Goal: Transaction & Acquisition: Purchase product/service

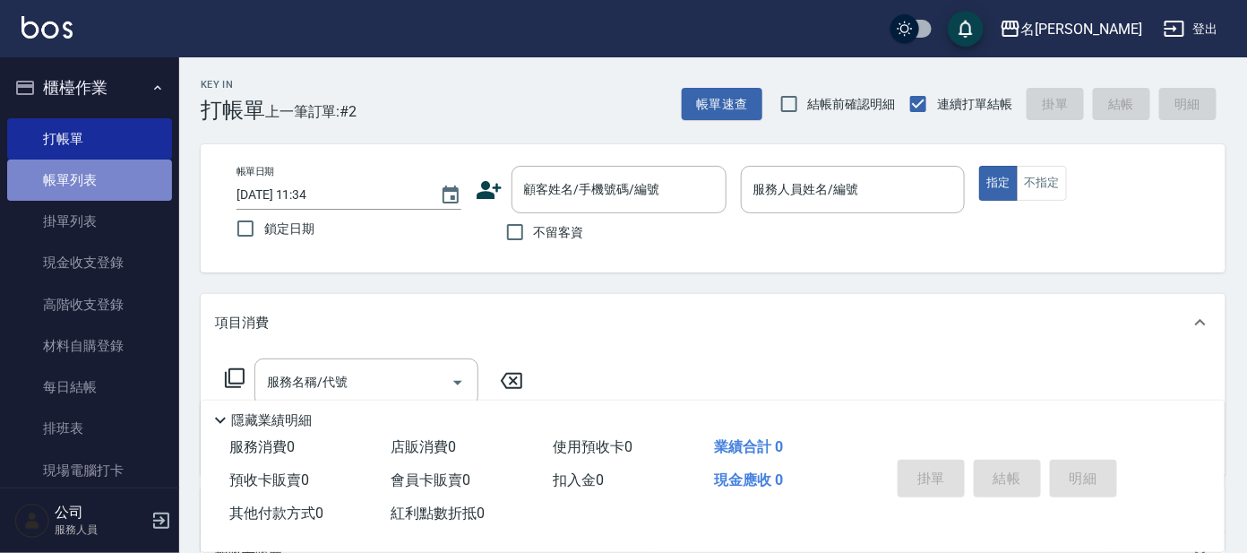
click at [94, 184] on link "帳單列表" at bounding box center [89, 179] width 165 height 41
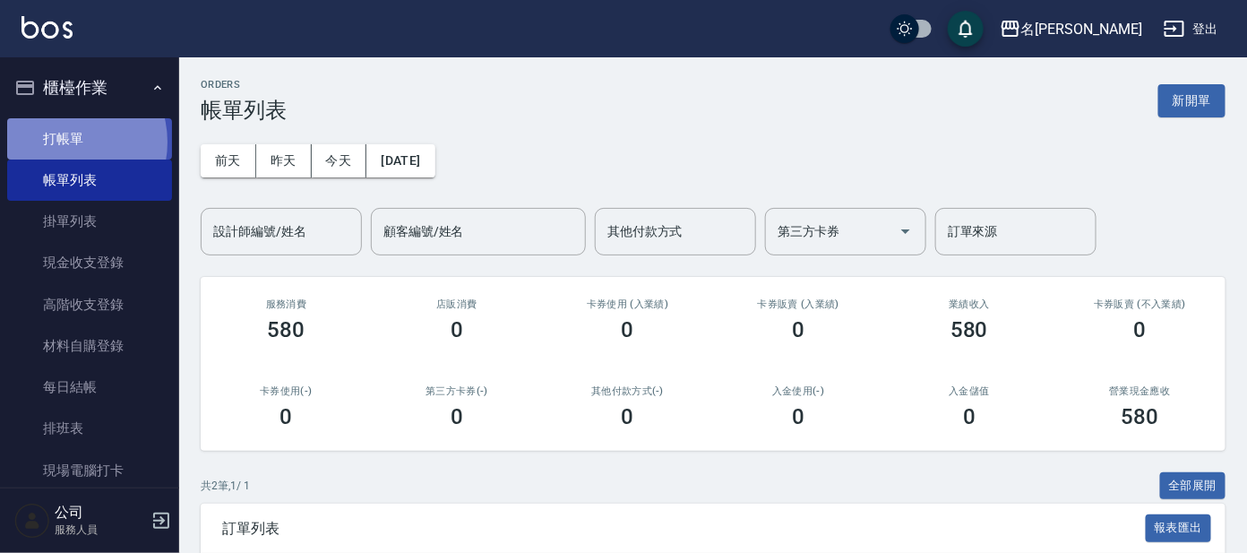
click at [65, 142] on link "打帳單" at bounding box center [89, 138] width 165 height 41
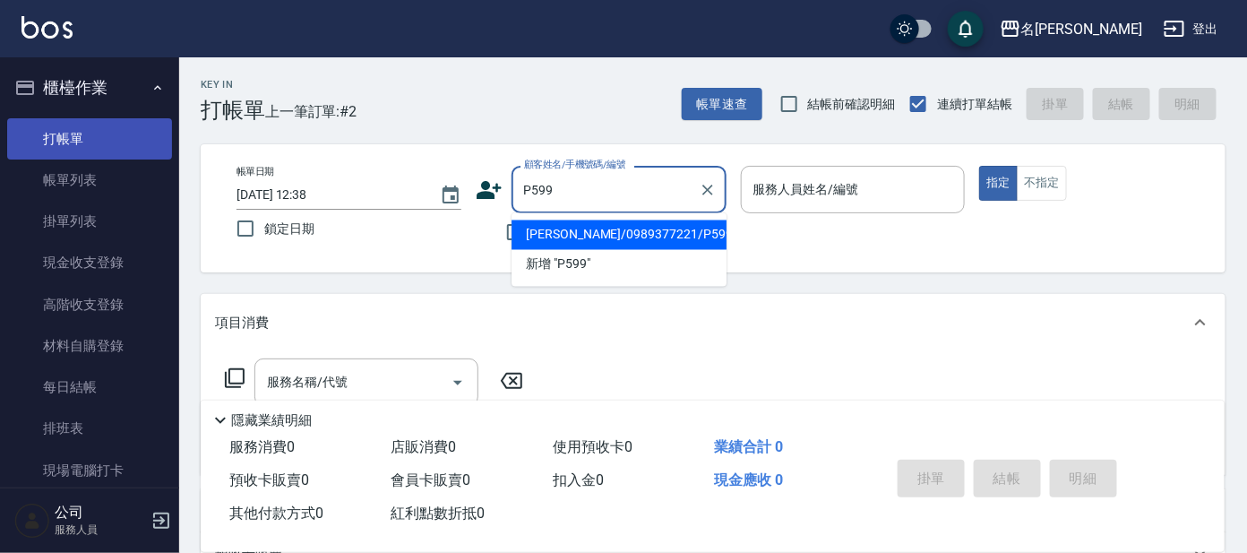
type input "[PERSON_NAME]/0989377221/P599"
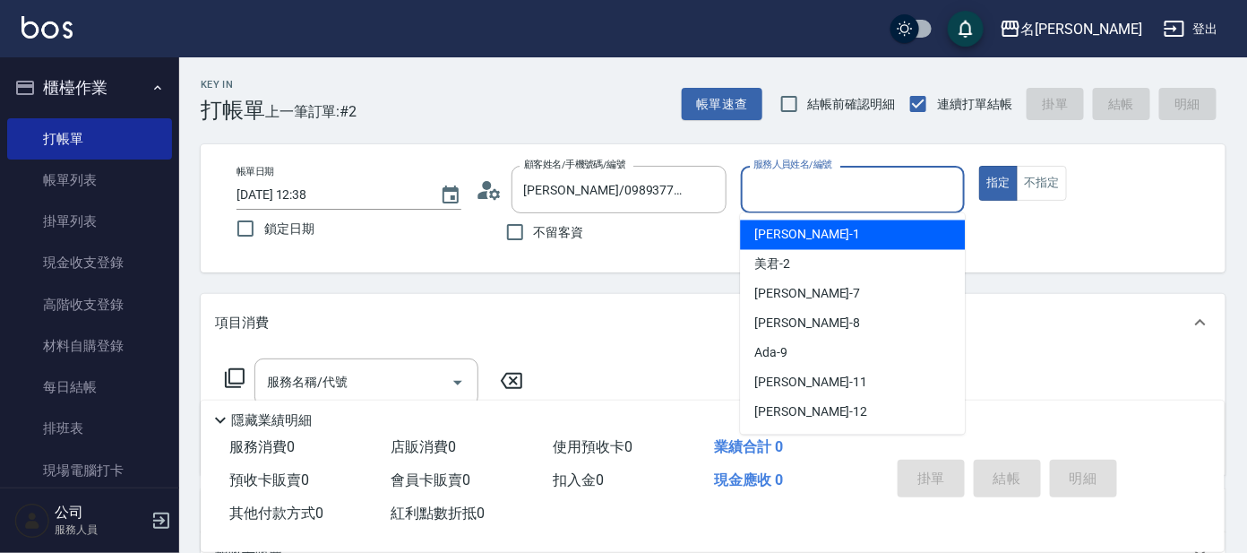
click at [856, 200] on input "服務人員姓名/編號" at bounding box center [853, 189] width 209 height 31
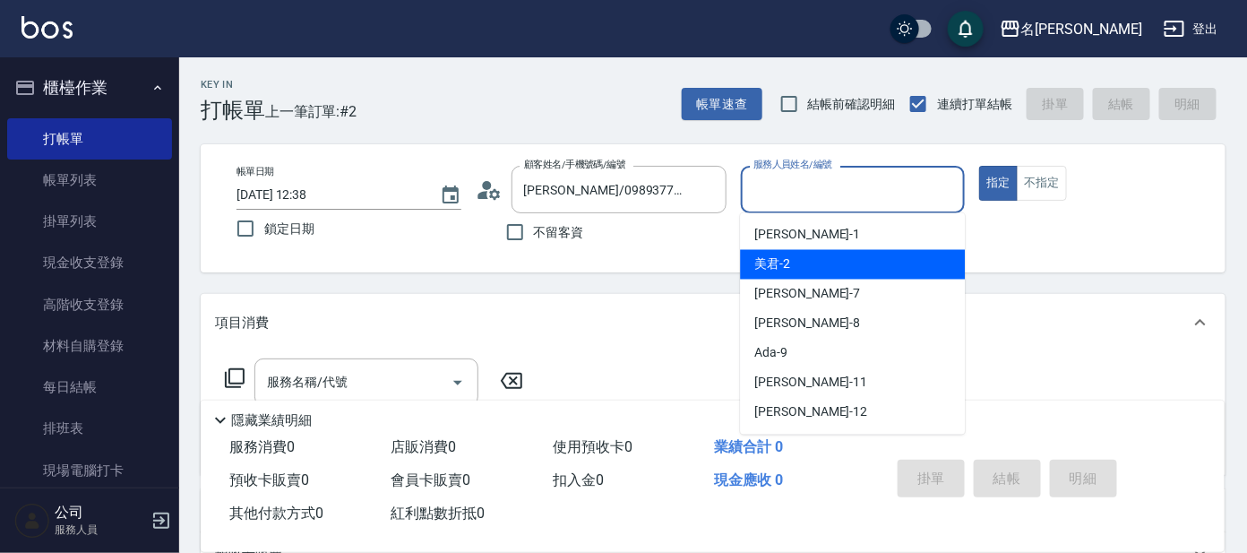
click at [839, 259] on div "美君 -2" at bounding box center [852, 265] width 225 height 30
type input "美君-2"
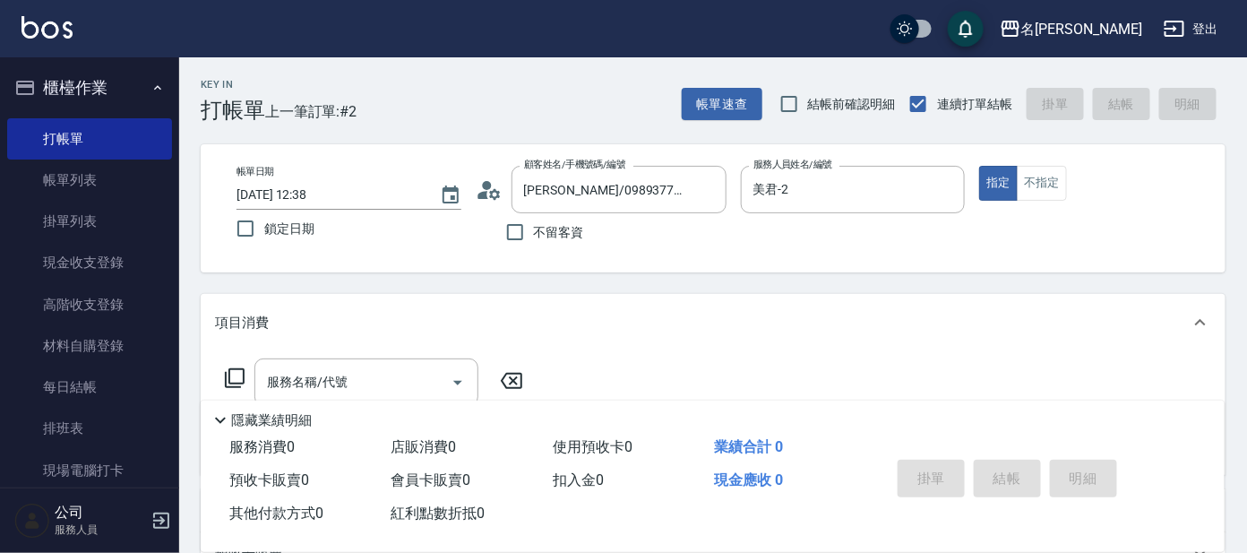
click at [243, 375] on icon at bounding box center [235, 378] width 20 height 20
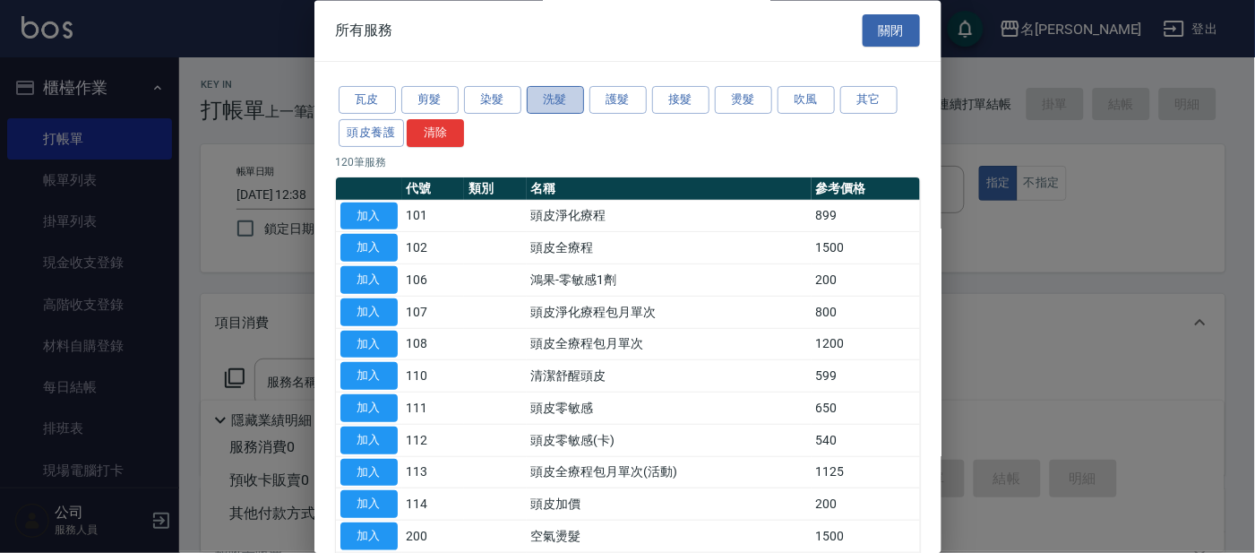
click at [562, 99] on button "洗髮" at bounding box center [555, 101] width 57 height 28
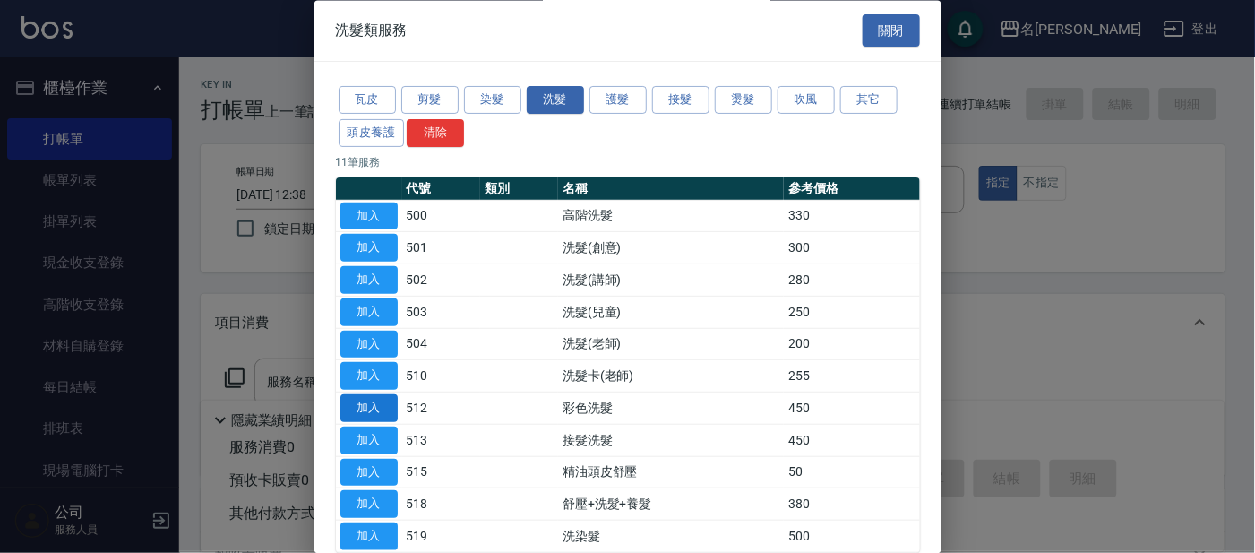
click at [347, 398] on button "加入" at bounding box center [368, 409] width 57 height 28
type input "彩色洗髮(512)"
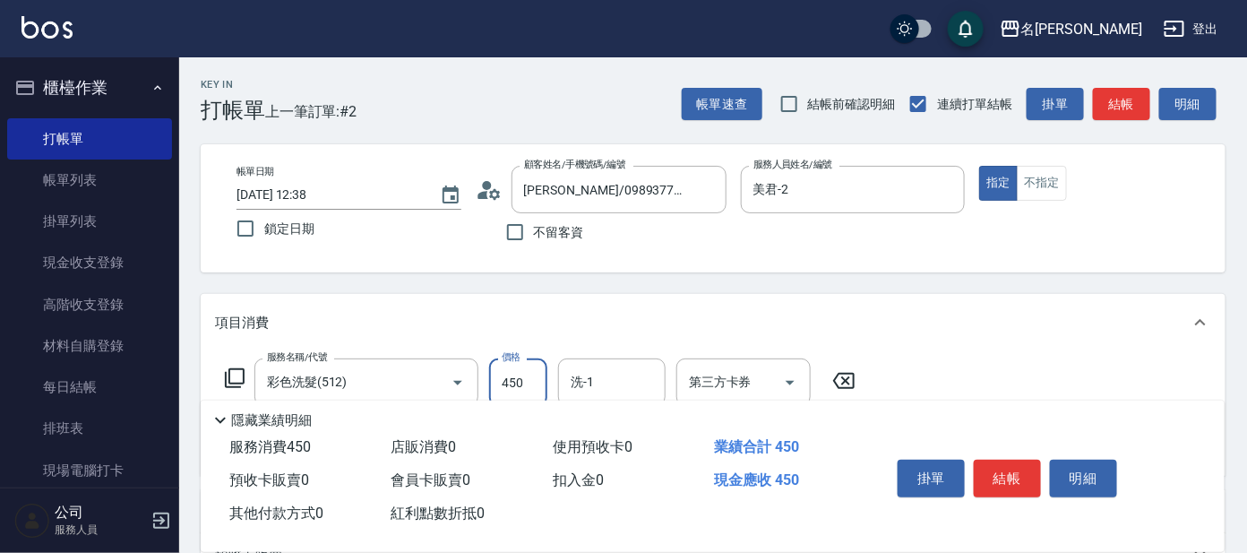
click at [520, 373] on input "450" at bounding box center [518, 382] width 58 height 48
type input "500"
click at [993, 464] on button "結帳" at bounding box center [1007, 479] width 67 height 38
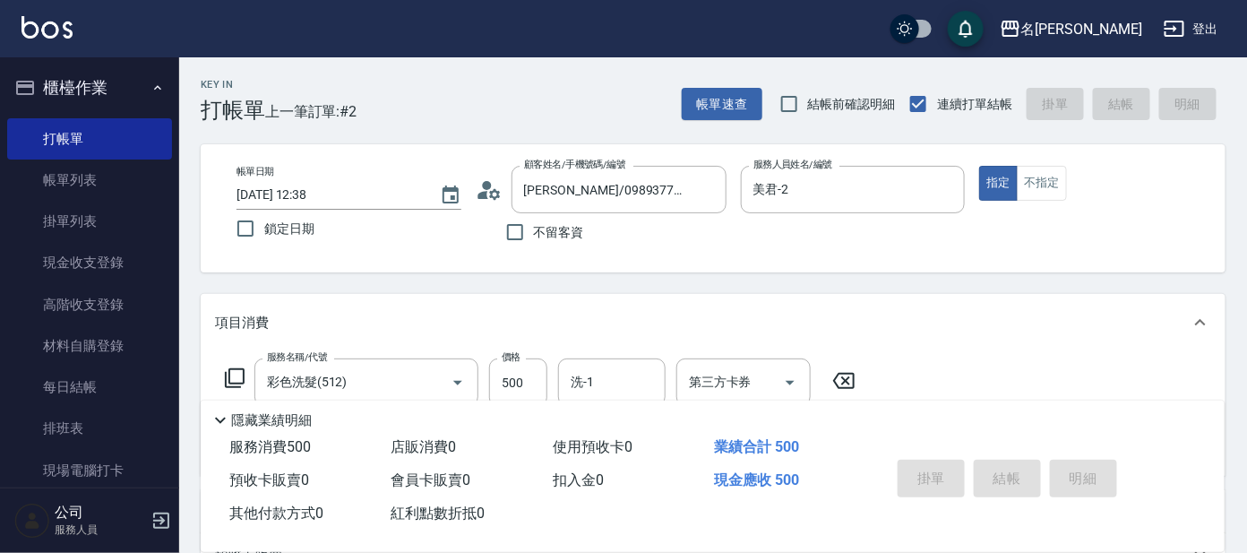
type input "[DATE] 12:53"
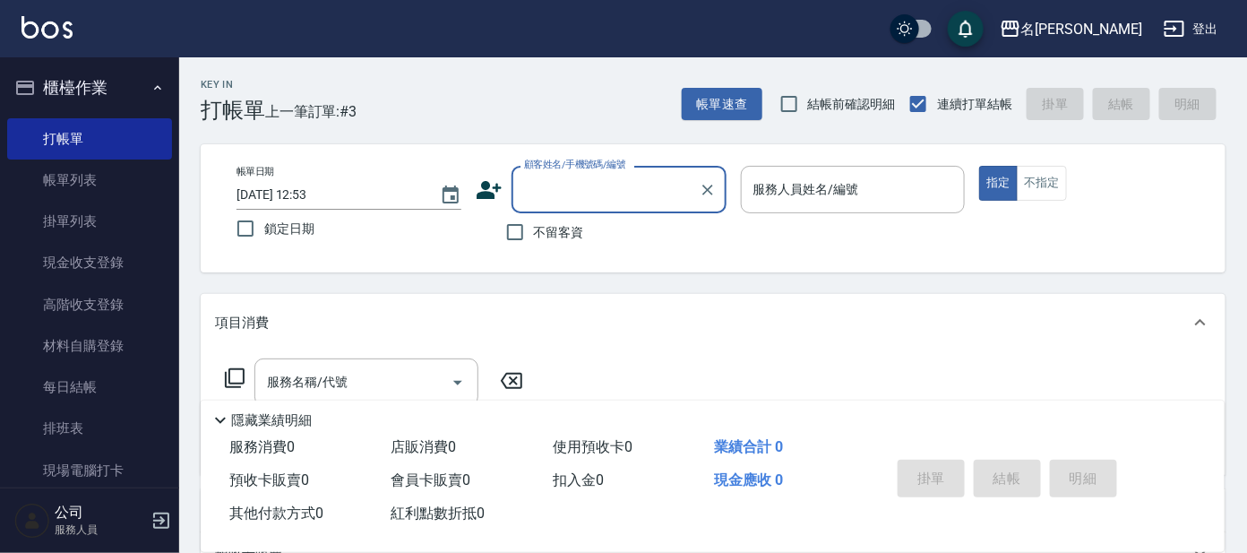
click at [133, 83] on button "櫃檯作業" at bounding box center [89, 87] width 165 height 47
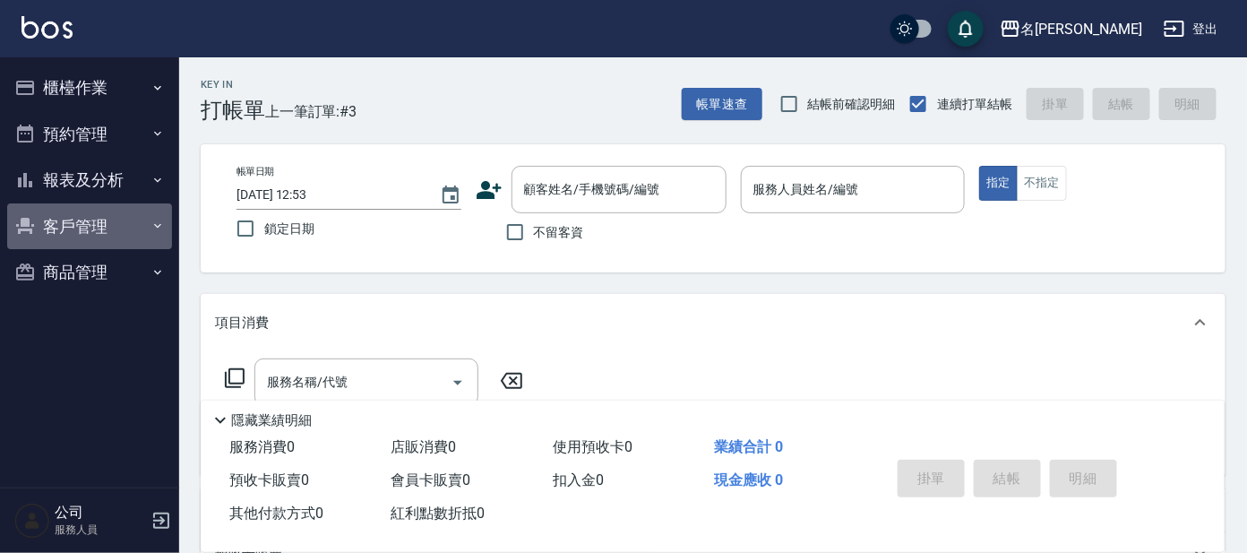
click at [92, 222] on button "客戶管理" at bounding box center [89, 226] width 165 height 47
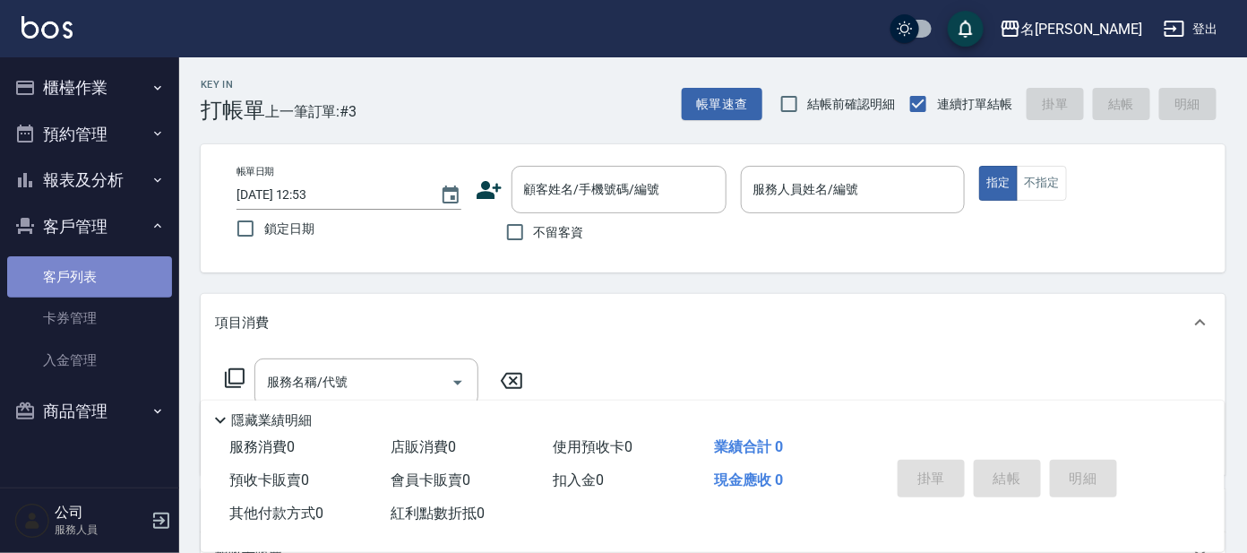
click at [99, 272] on link "客戶列表" at bounding box center [89, 276] width 165 height 41
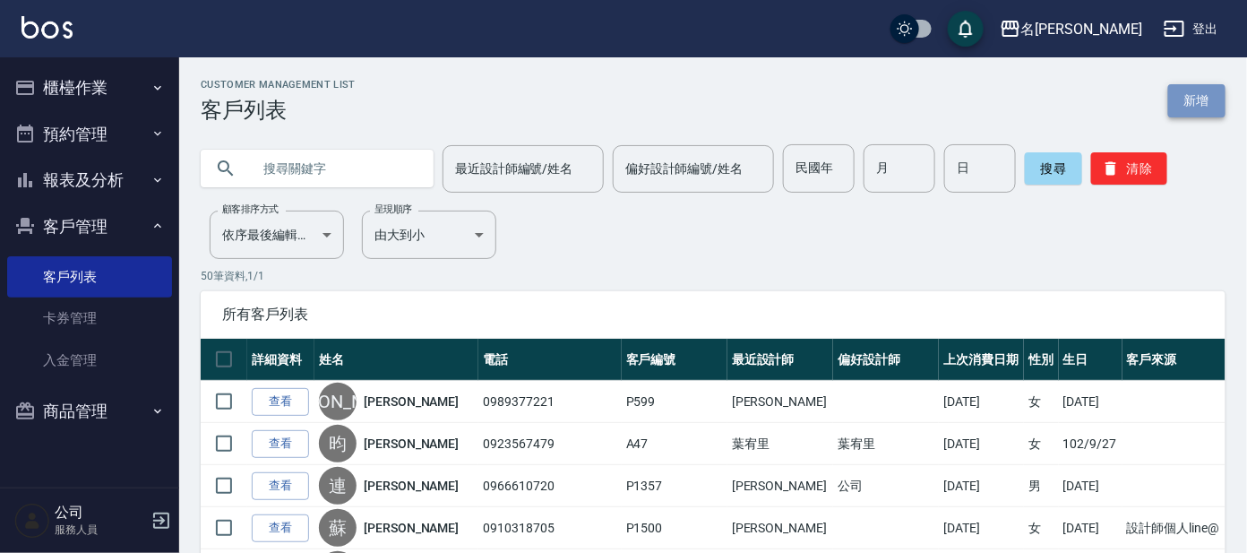
click at [1211, 94] on link "新增" at bounding box center [1196, 100] width 57 height 33
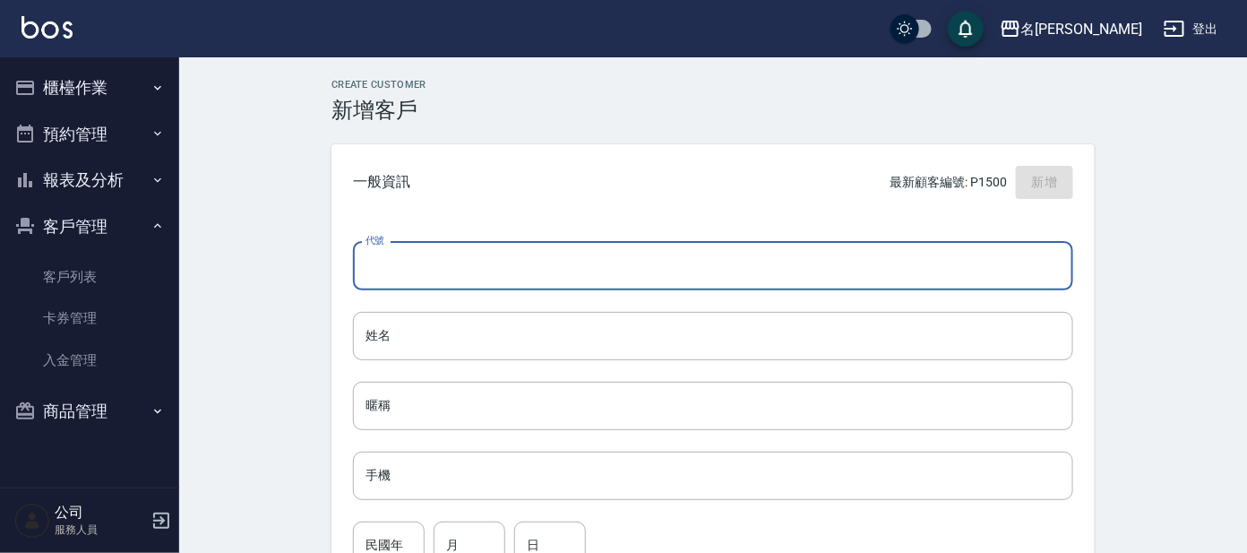
click at [417, 257] on input "代號" at bounding box center [713, 266] width 720 height 48
type input "P1444"
click at [538, 350] on input "姓名" at bounding box center [713, 336] width 720 height 48
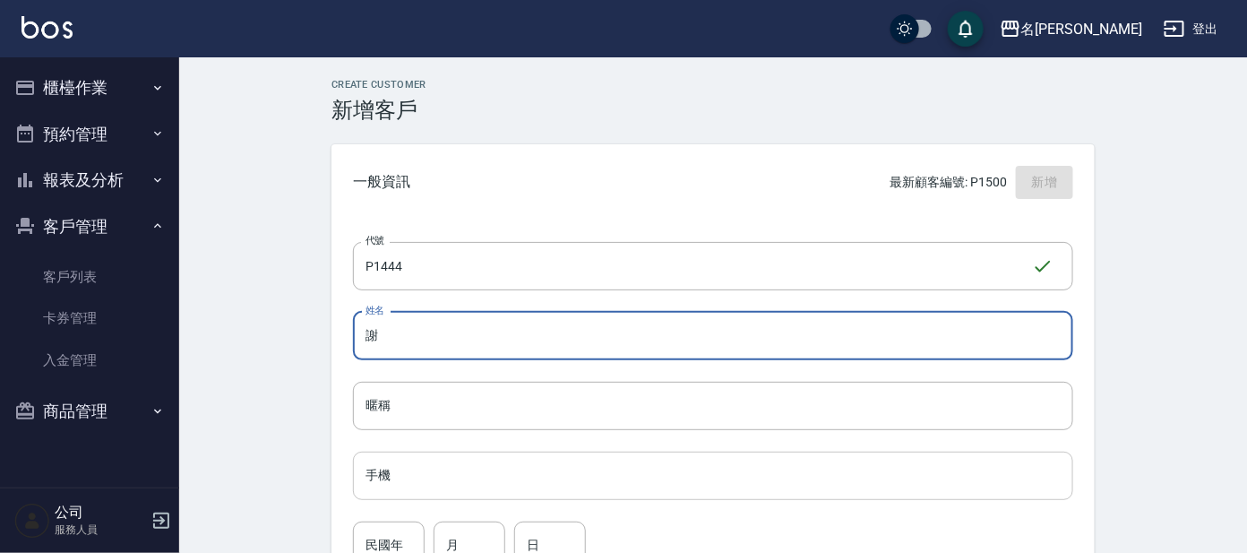
type input "謝"
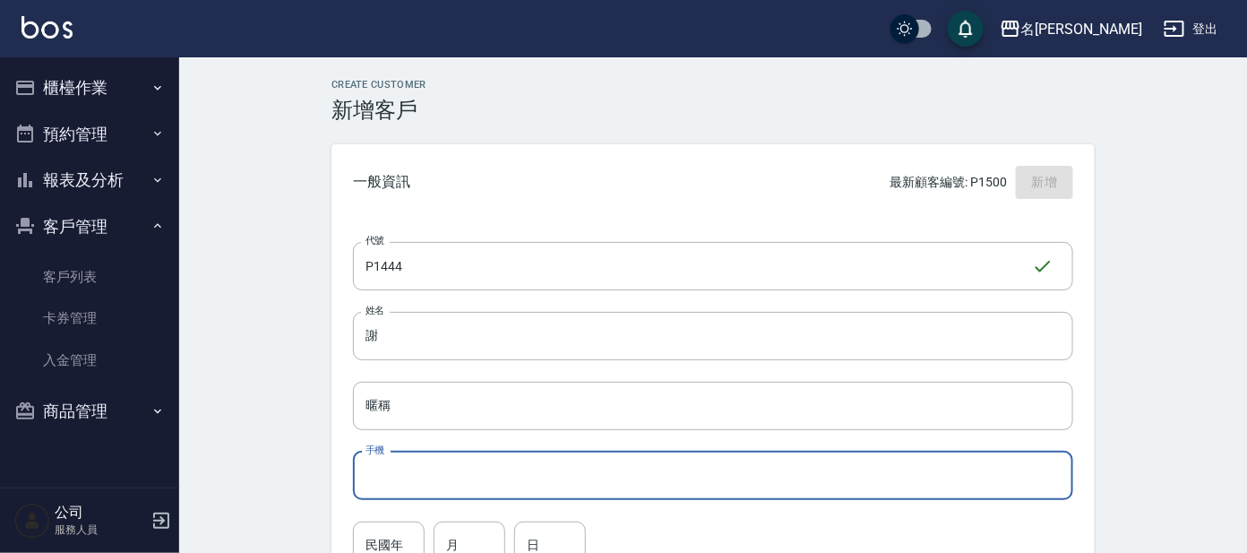
click at [430, 468] on input "手機" at bounding box center [713, 475] width 720 height 48
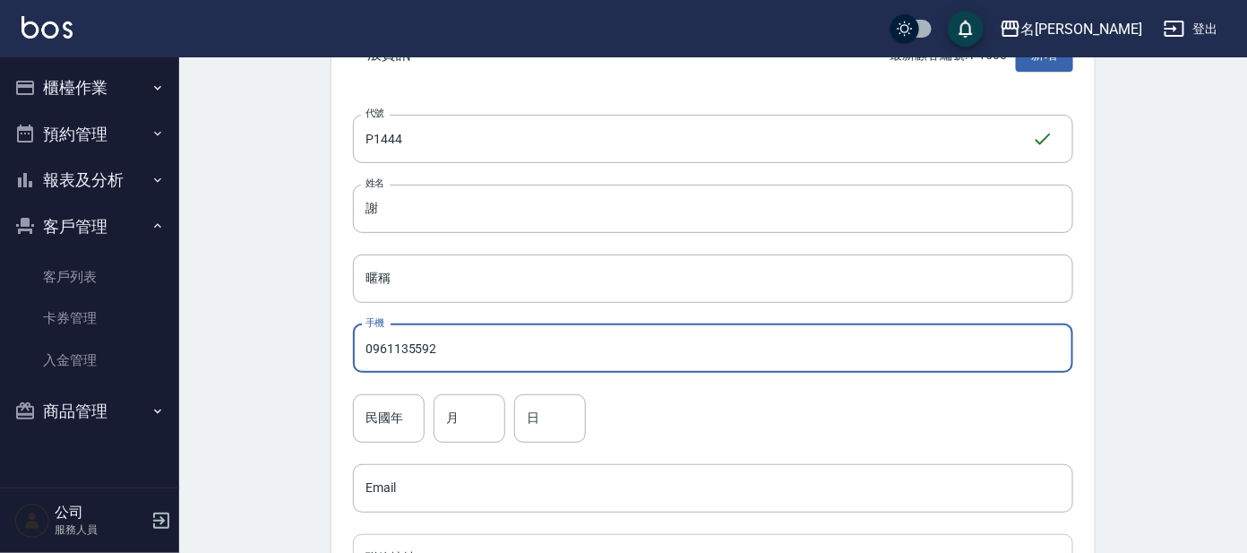
scroll to position [223, 0]
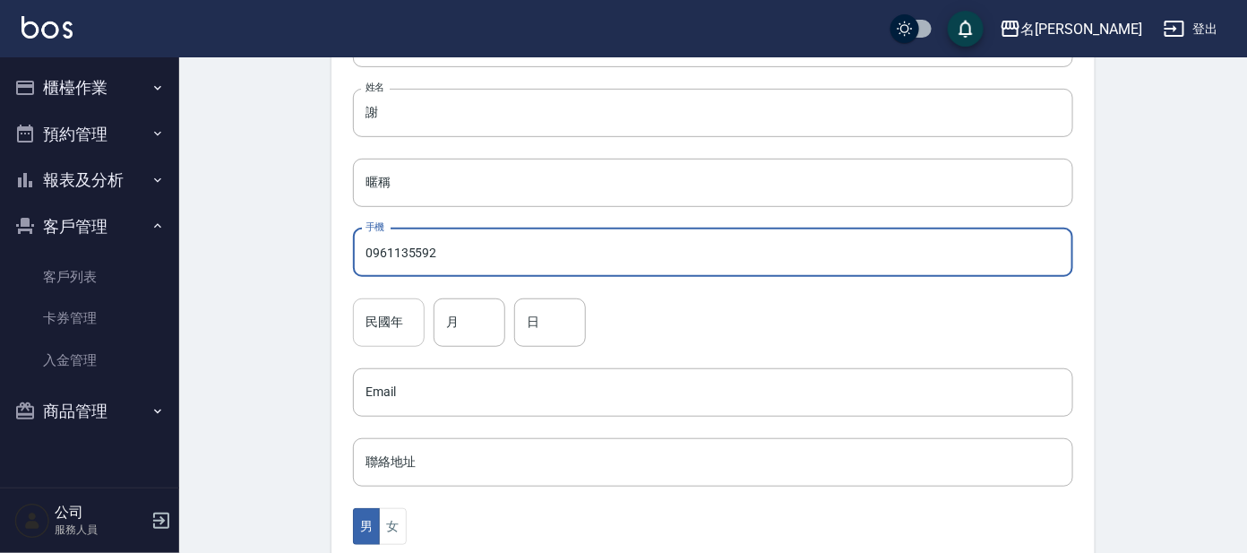
type input "0961135592"
click at [385, 322] on input "民國年" at bounding box center [389, 322] width 72 height 48
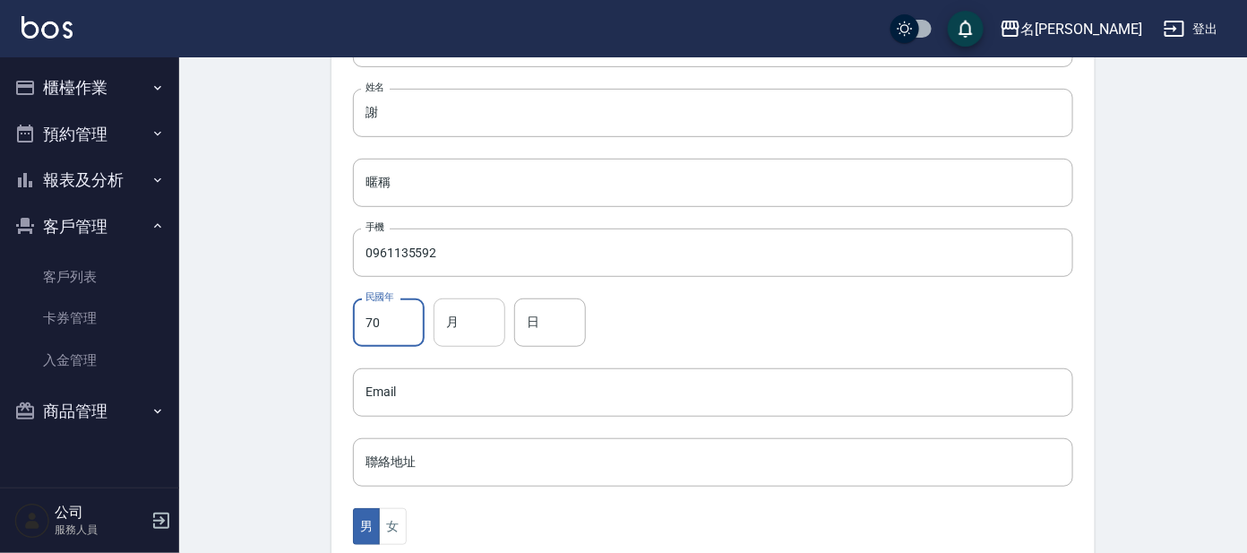
type input "70"
click at [457, 318] on input "月" at bounding box center [470, 322] width 72 height 48
type input "08"
click at [562, 320] on input "日" at bounding box center [550, 322] width 72 height 48
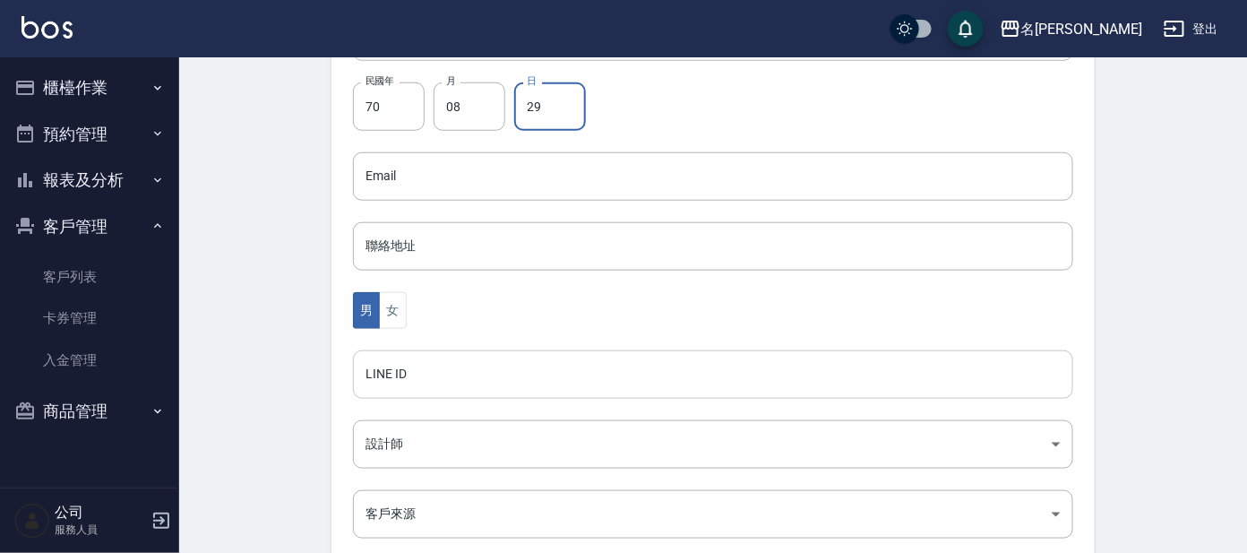
scroll to position [447, 0]
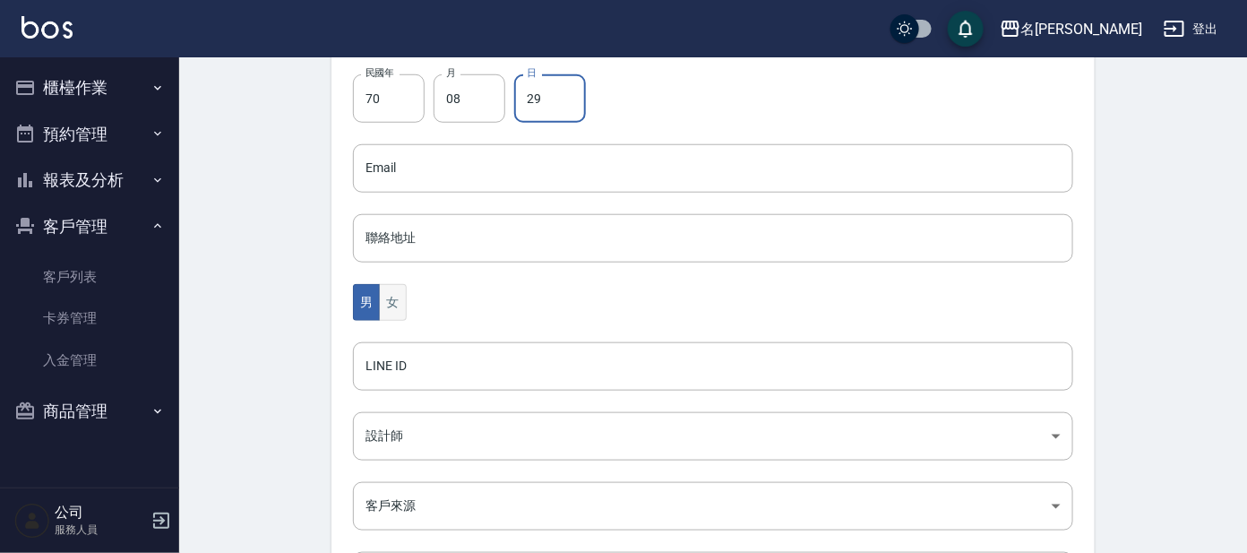
type input "29"
drag, startPoint x: 401, startPoint y: 302, endPoint x: 455, endPoint y: 383, distance: 97.6
click at [401, 304] on button "女" at bounding box center [392, 302] width 27 height 37
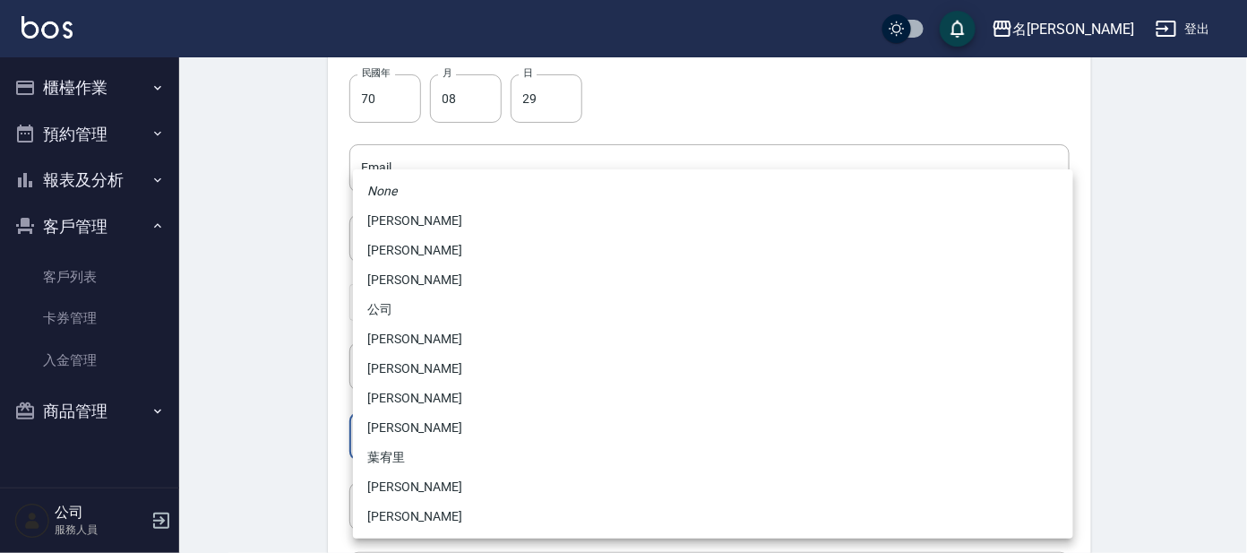
click at [426, 445] on body "名留大龍 登出 櫃檯作業 打帳單 帳單列表 掛單列表 現金收支登錄 高階收支登錄 材料自購登錄 每日結帳 排班表 現場電腦打卡 預約管理 預約管理 單日預約紀…" at bounding box center [623, 136] width 1247 height 1166
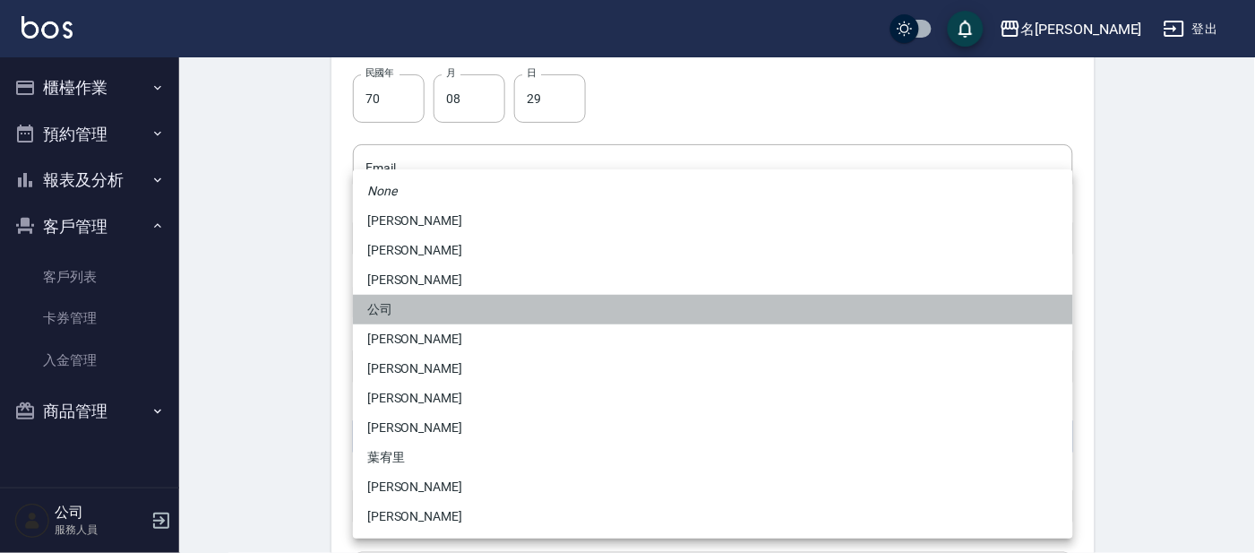
click at [414, 304] on li "公司" at bounding box center [713, 310] width 720 height 30
type input "2a7a6594-0e6a-416e-80c3-aaacd62f2eaa"
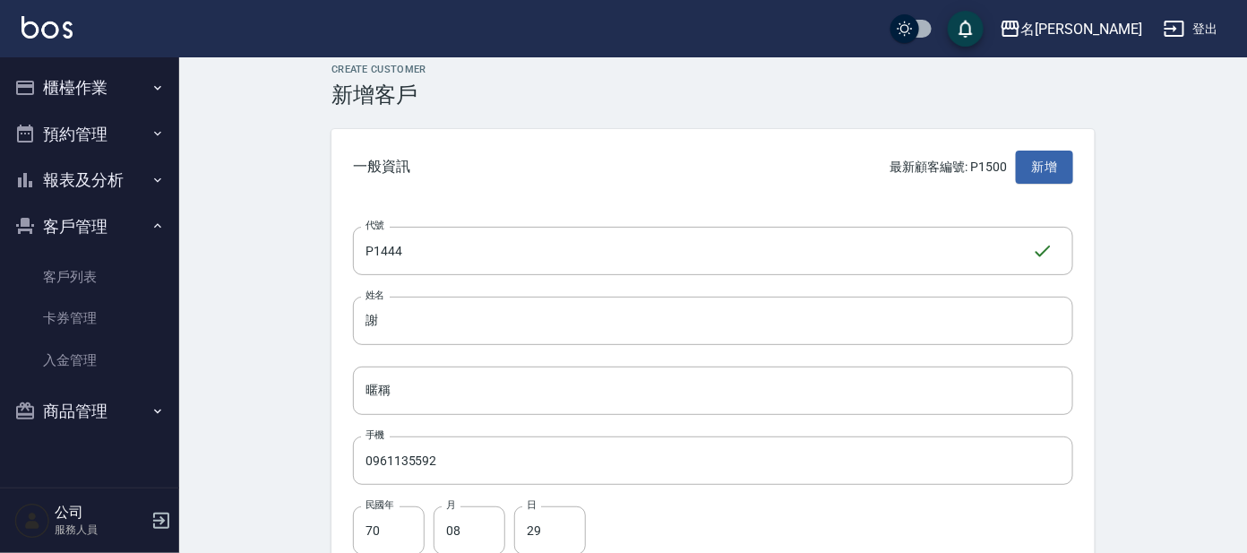
scroll to position [0, 0]
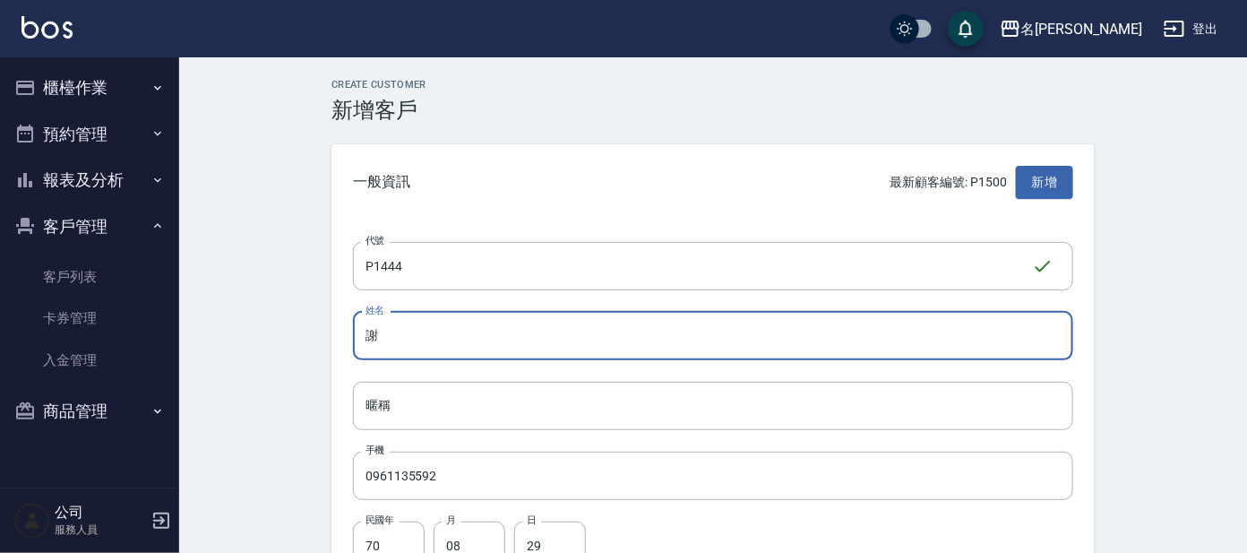
click at [413, 325] on input "謝" at bounding box center [713, 336] width 720 height 48
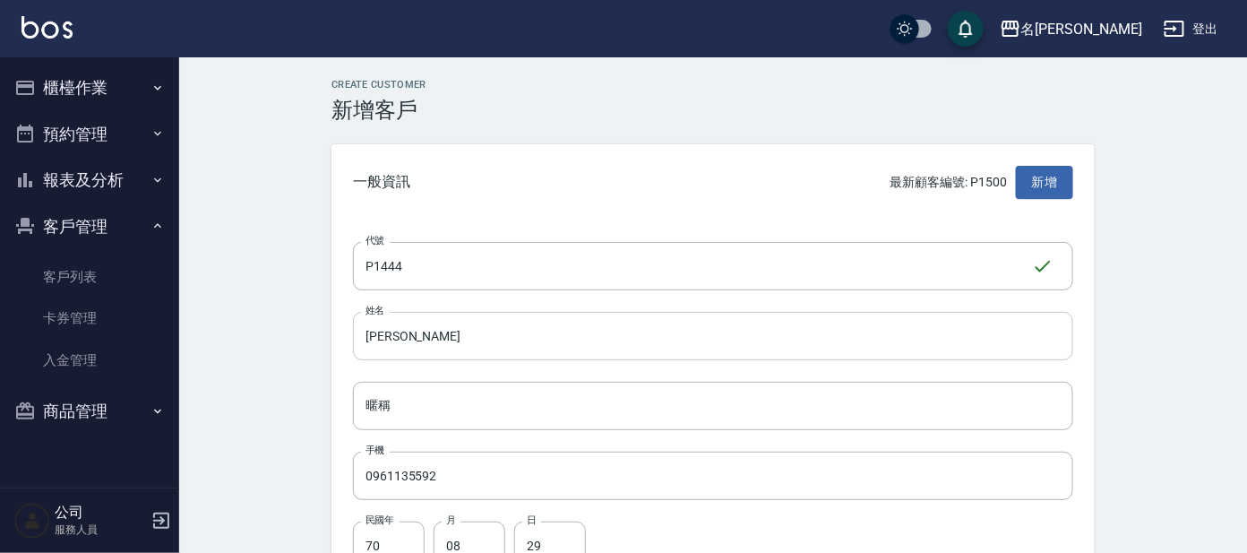
click at [435, 343] on input "[PERSON_NAME]" at bounding box center [713, 336] width 720 height 48
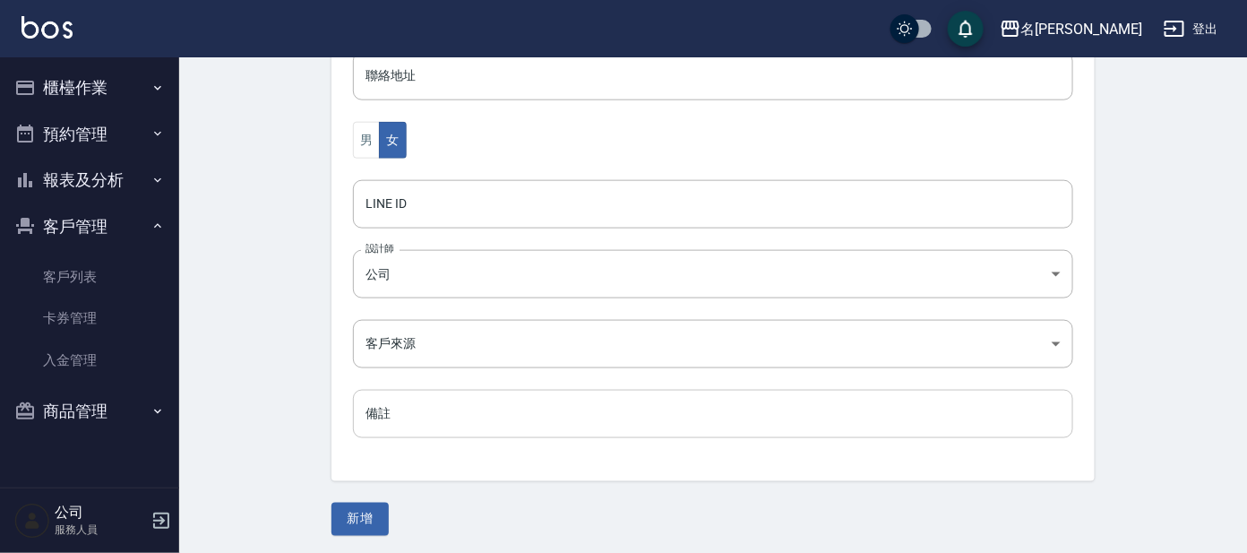
scroll to position [612, 0]
type input "[PERSON_NAME]"
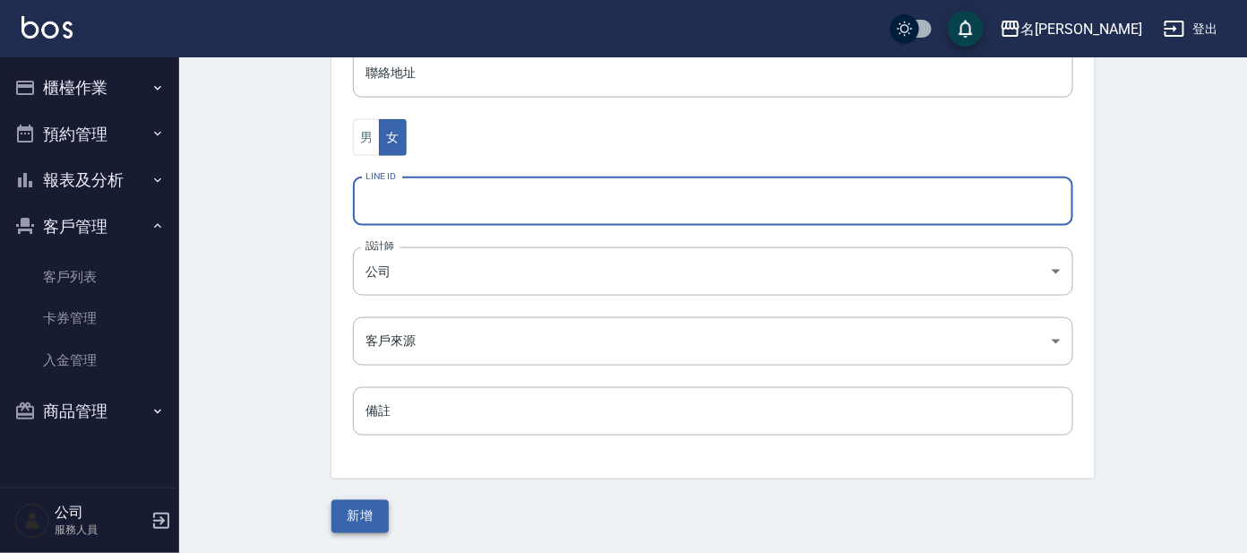
scroll to position [328, 0]
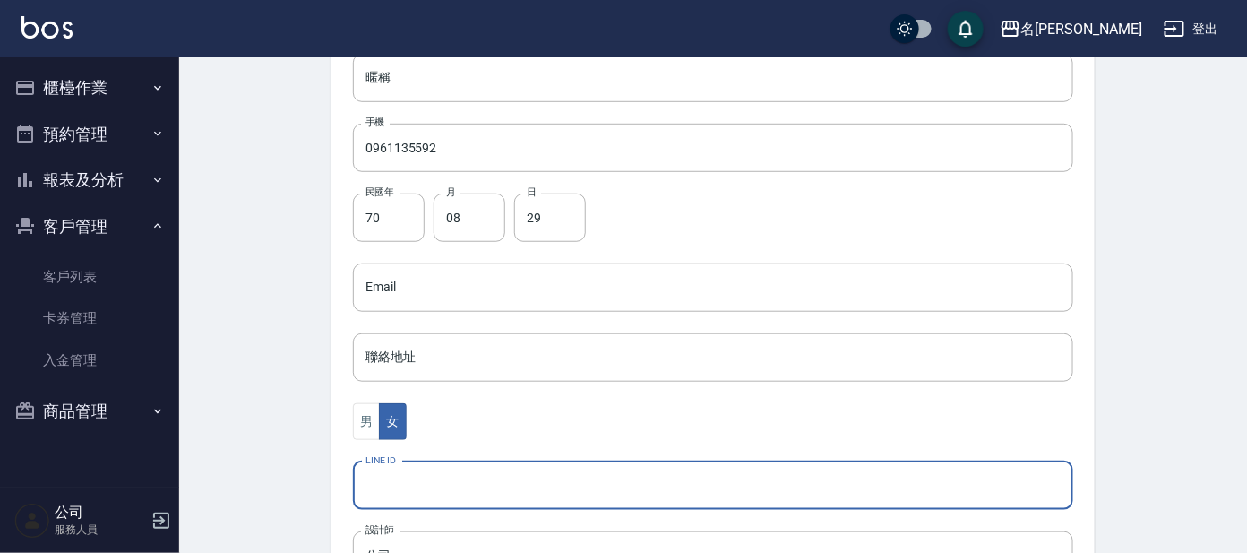
click at [365, 507] on input "LINE ID" at bounding box center [713, 485] width 720 height 48
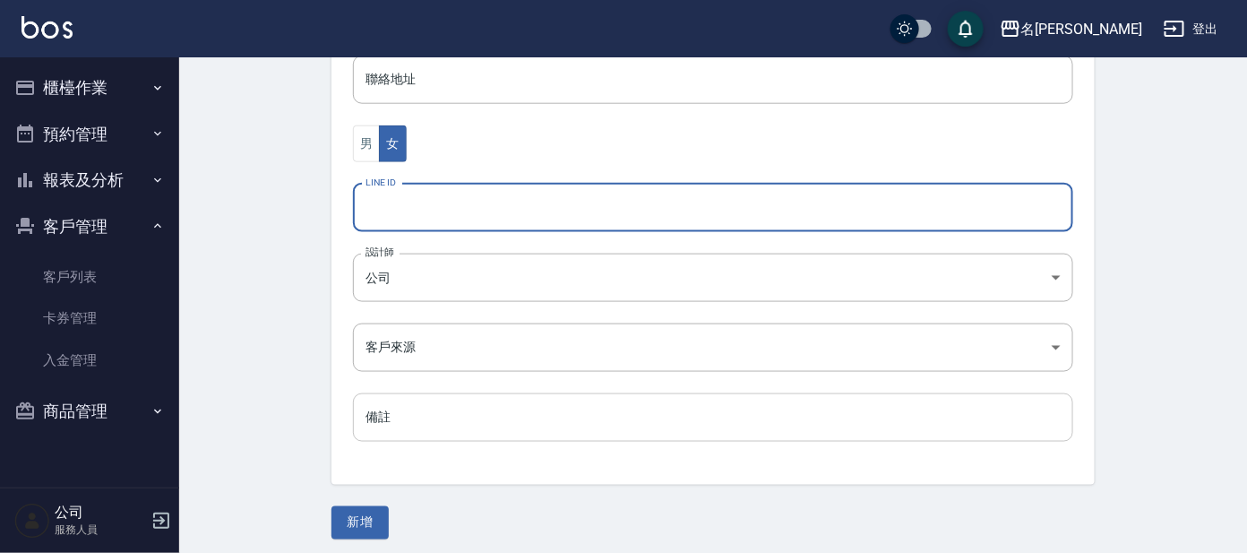
scroll to position [612, 0]
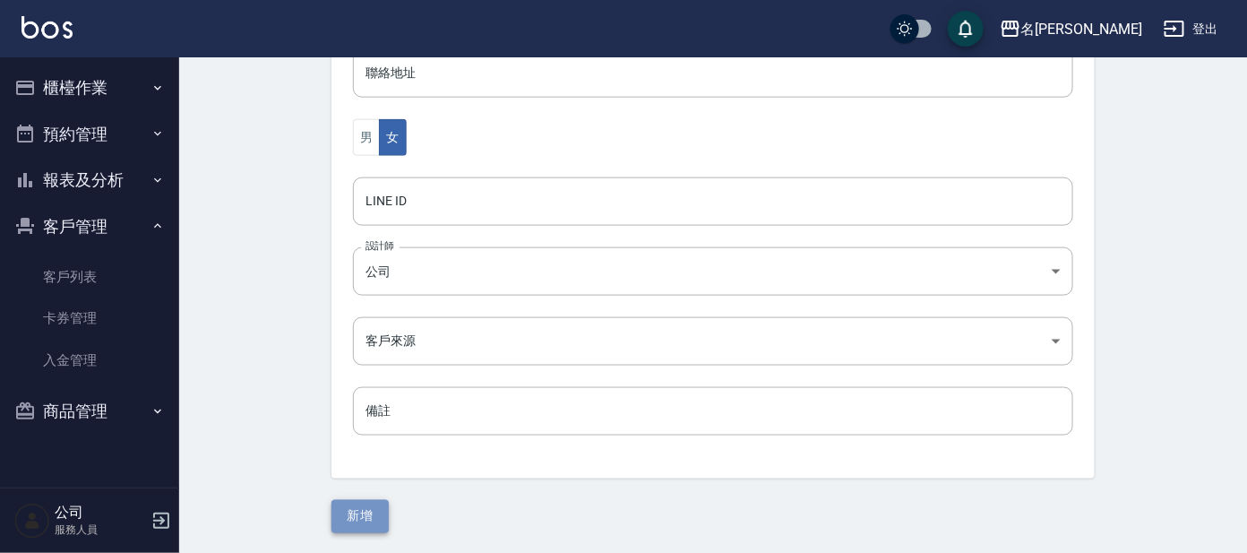
click at [356, 519] on button "新增" at bounding box center [359, 516] width 57 height 33
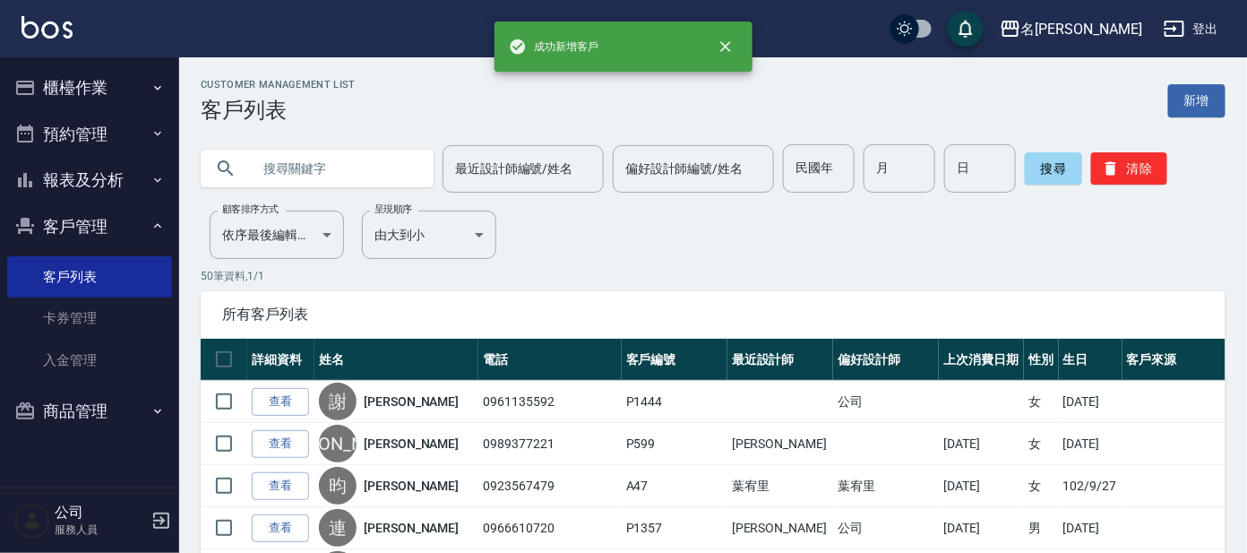
click at [53, 84] on button "櫃檯作業" at bounding box center [89, 87] width 165 height 47
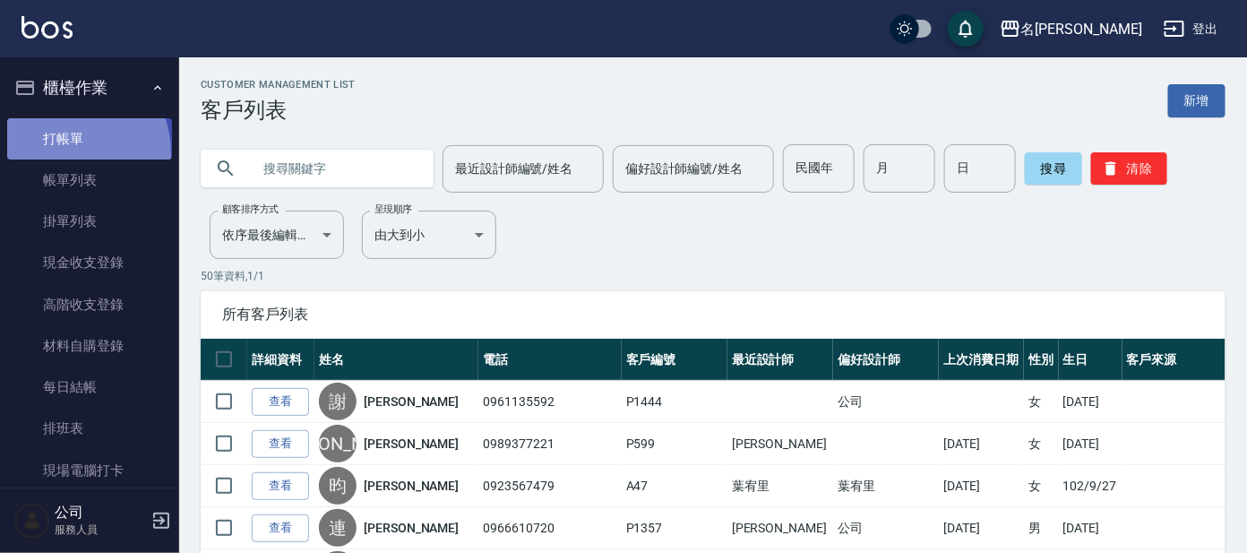
click at [64, 152] on link "打帳單" at bounding box center [89, 138] width 165 height 41
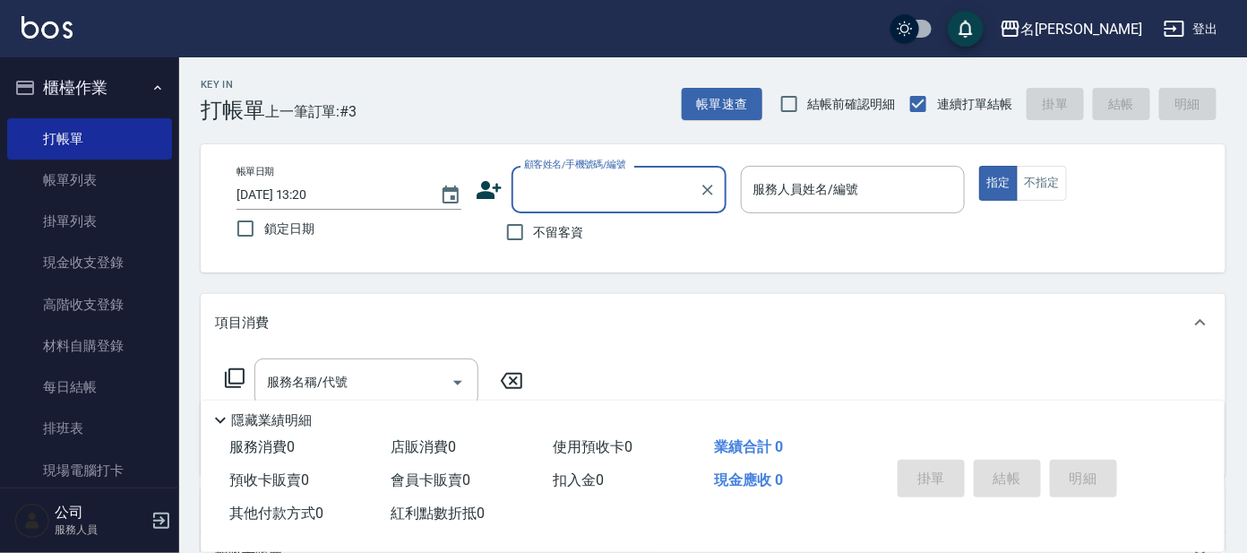
click at [540, 188] on input "顧客姓名/手機號碼/編號" at bounding box center [606, 189] width 172 height 31
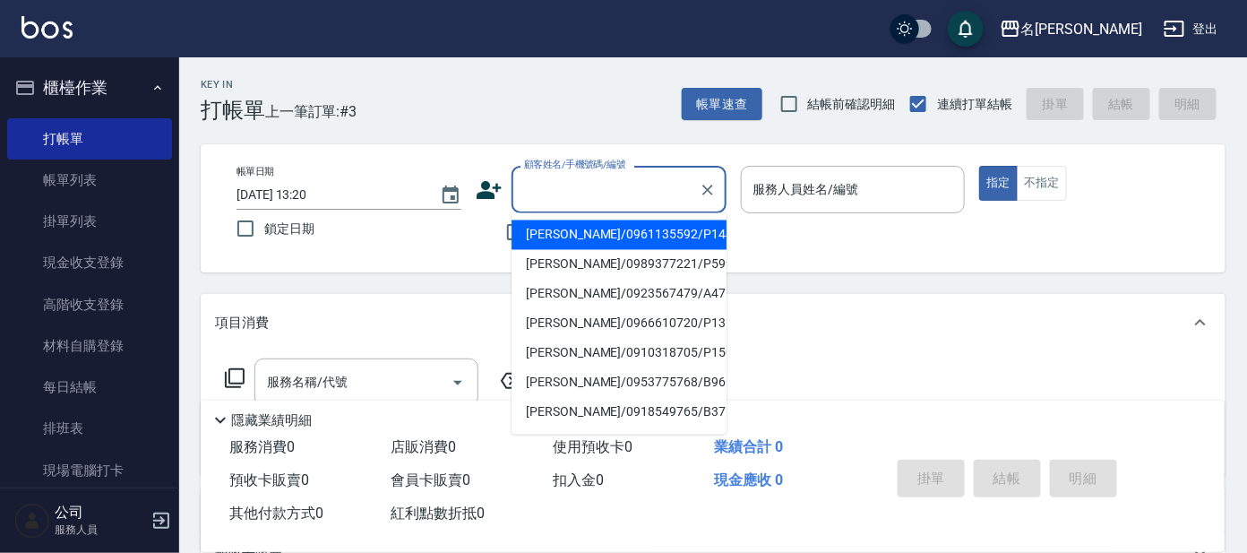
click at [541, 238] on li "[PERSON_NAME]/0961135592/P1444" at bounding box center [618, 235] width 215 height 30
type input "[PERSON_NAME]/0961135592/P1444"
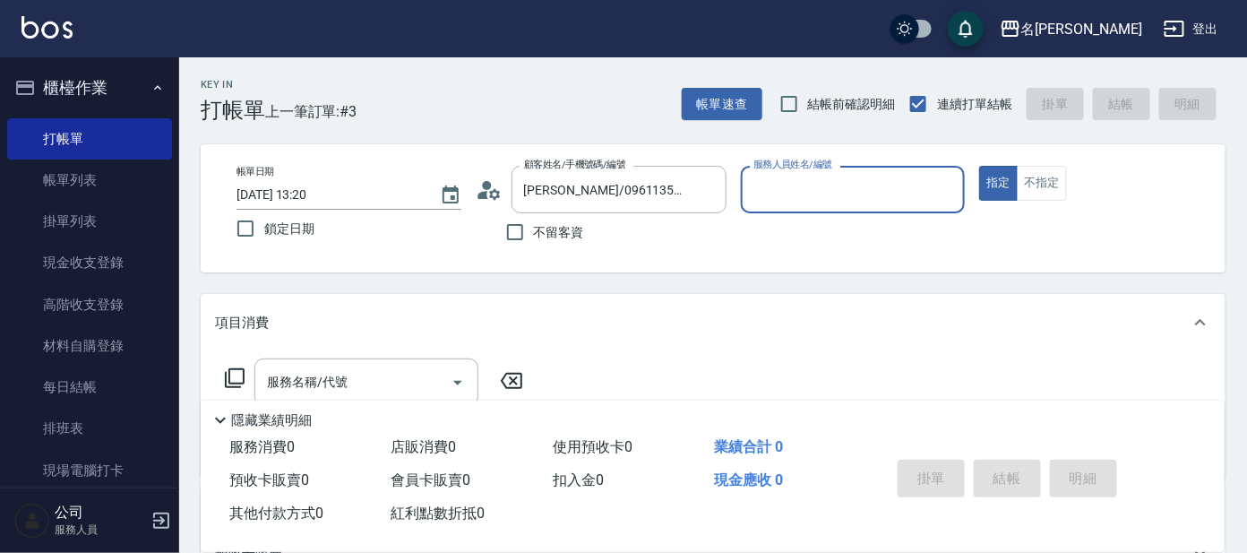
type input "公司 -100"
click at [948, 187] on icon "Clear" at bounding box center [946, 190] width 11 height 11
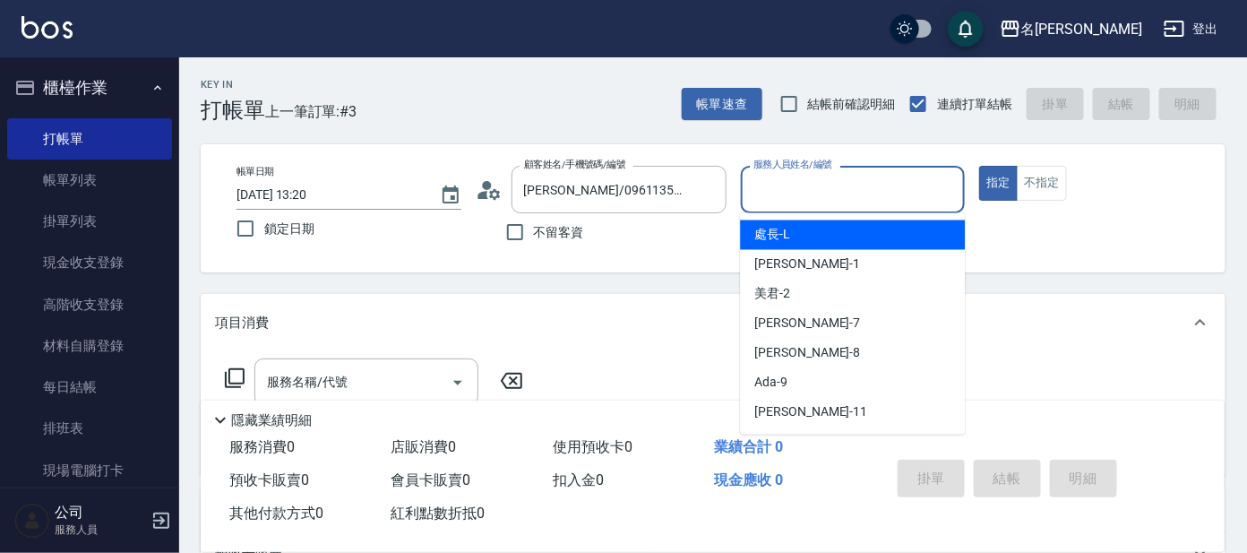
click at [903, 198] on input "服務人員姓名/編號" at bounding box center [853, 189] width 209 height 31
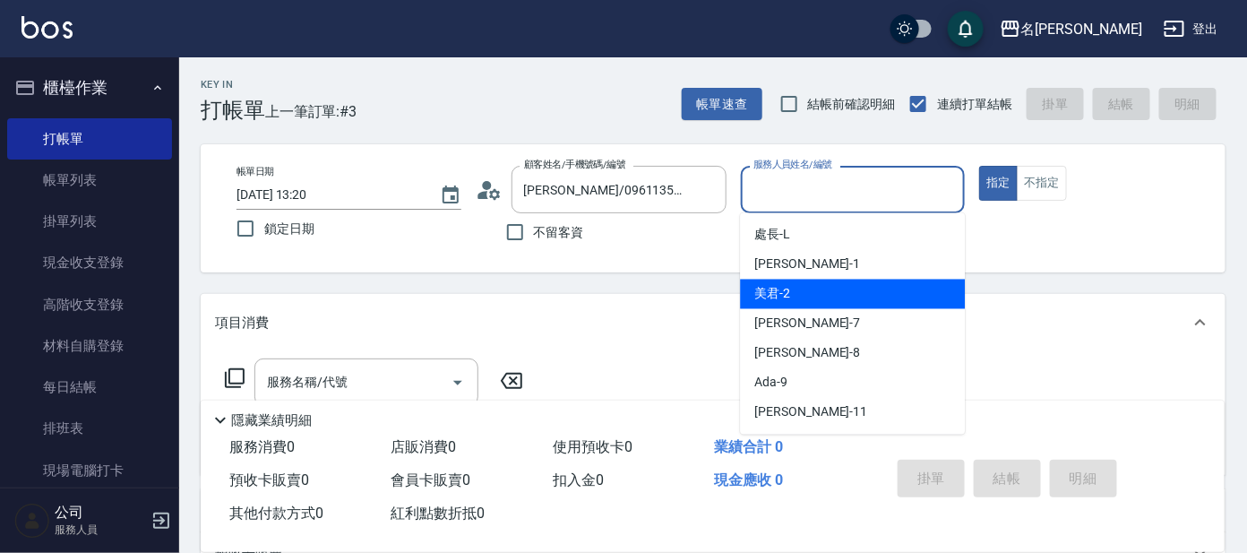
click at [881, 286] on div "美君 -2" at bounding box center [852, 294] width 225 height 30
type input "美君-2"
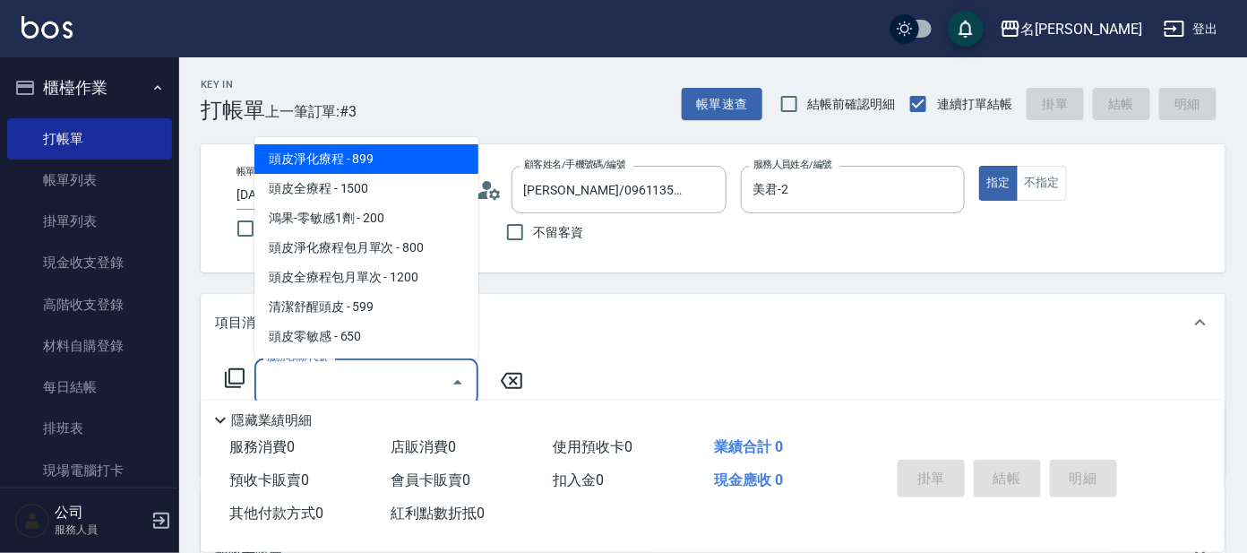
click at [374, 378] on input "服務名稱/代號" at bounding box center [352, 381] width 181 height 31
click at [423, 159] on span "頭皮淨化療程 - 899" at bounding box center [366, 159] width 224 height 30
type input "頭皮淨化療程(101)"
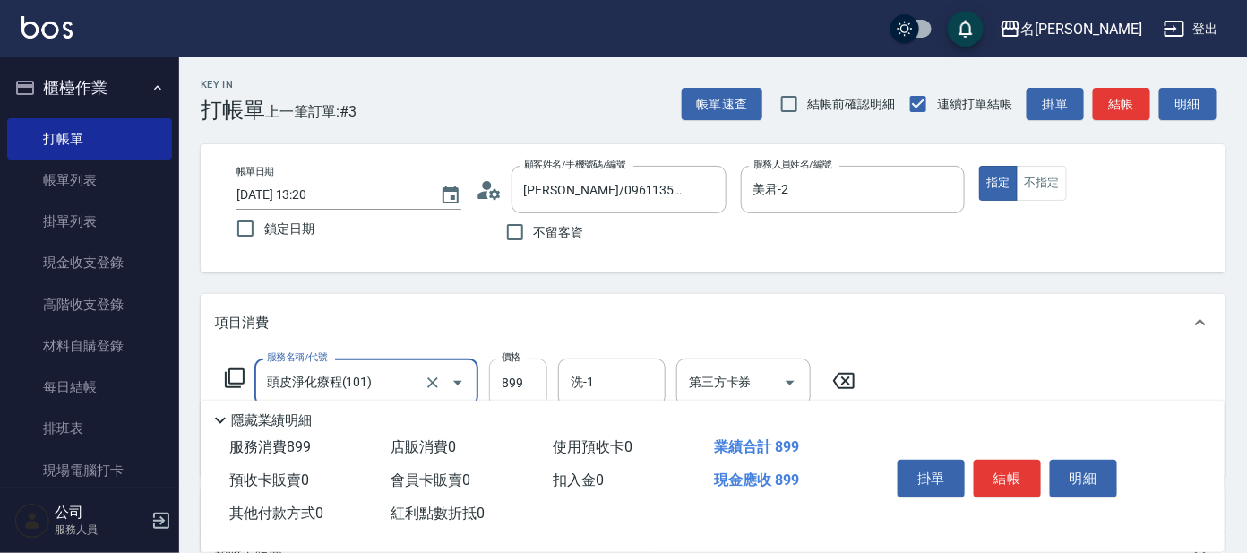
click at [520, 382] on input "899" at bounding box center [518, 382] width 58 height 48
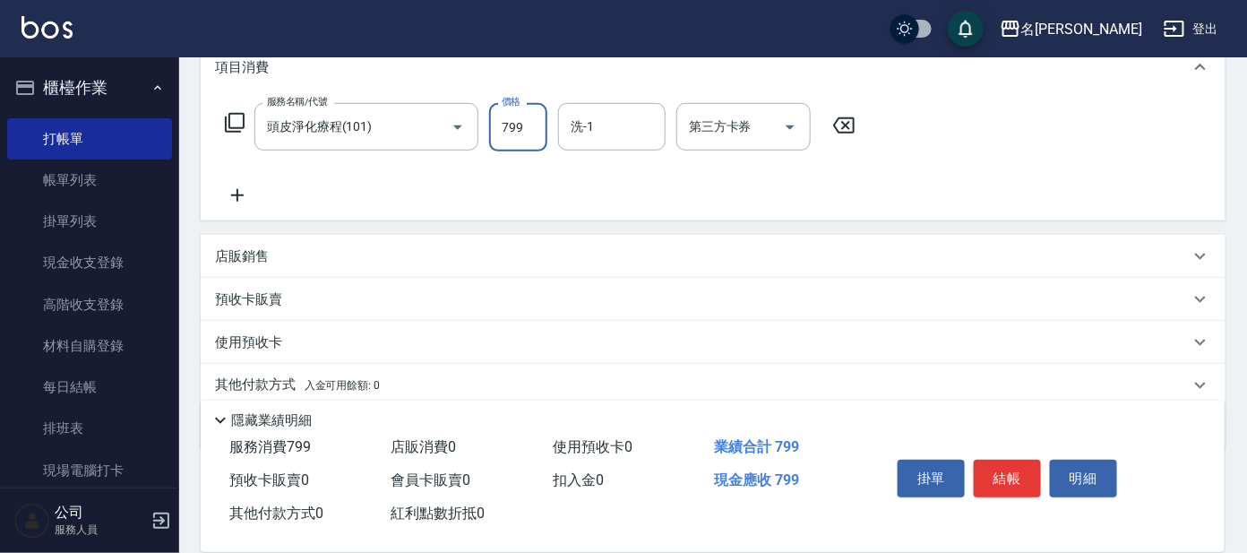
scroll to position [320, 0]
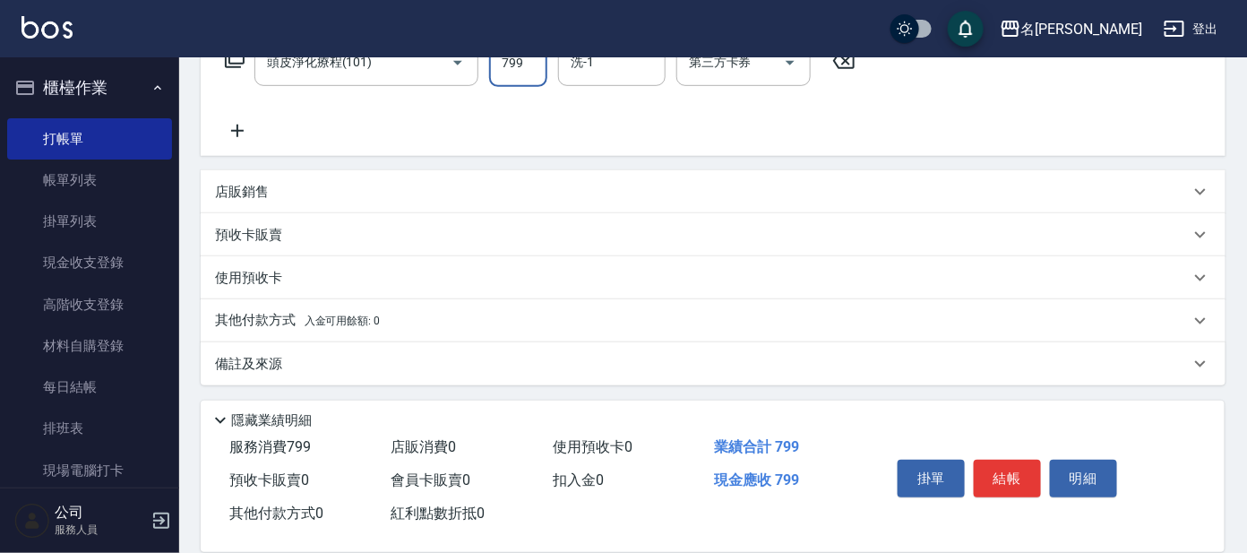
type input "799"
click at [236, 133] on icon at bounding box center [237, 131] width 13 height 13
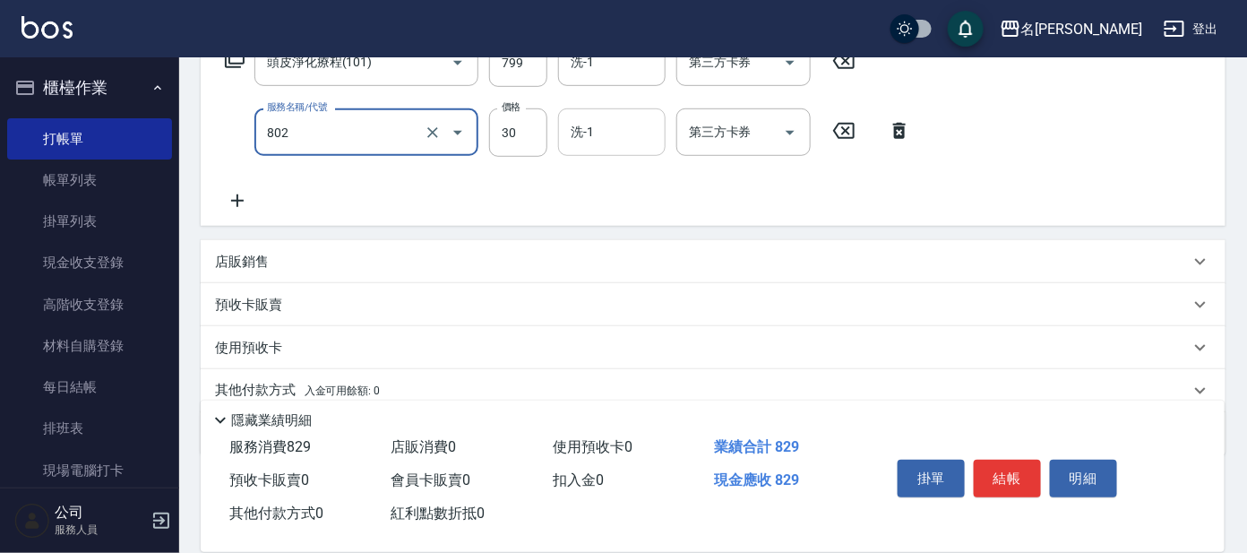
scroll to position [208, 0]
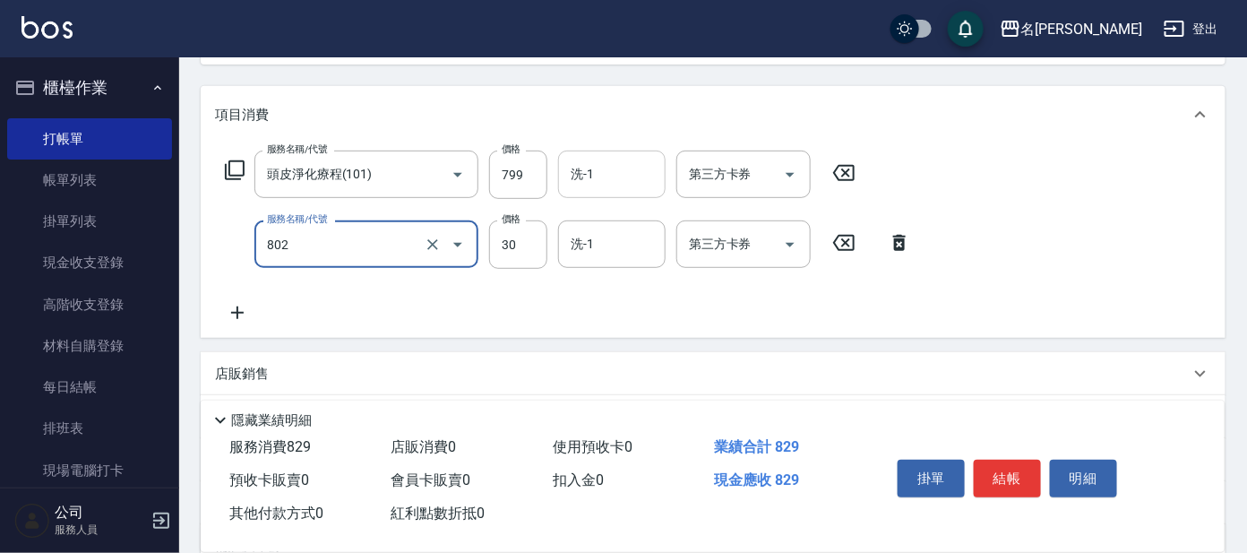
type input "潤絲(802)"
click at [632, 176] on input "洗-1" at bounding box center [611, 174] width 91 height 31
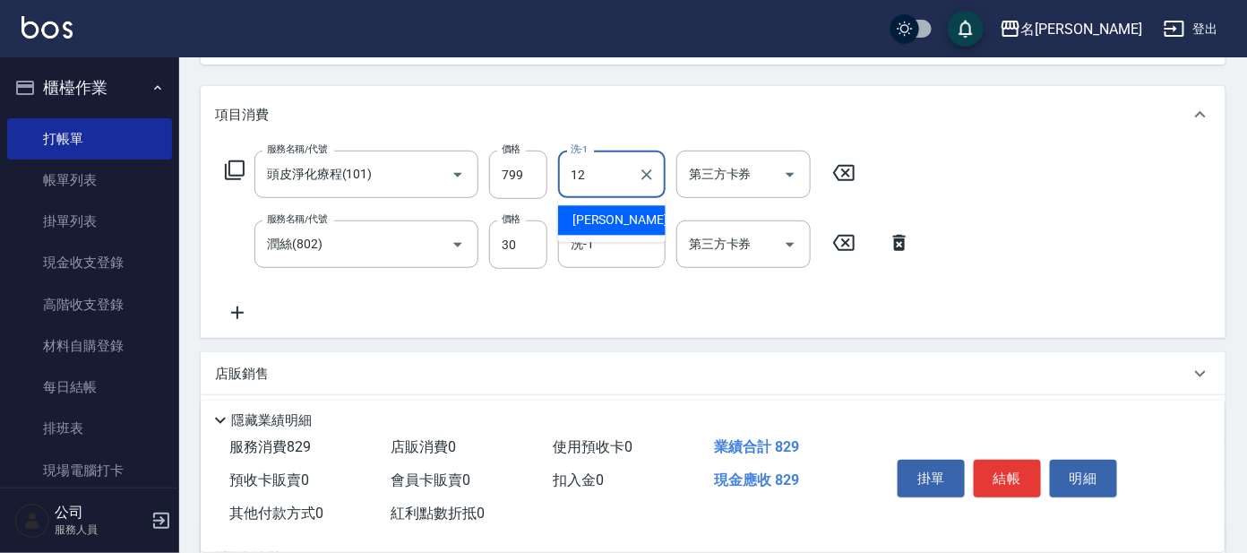
type input "云潔-12"
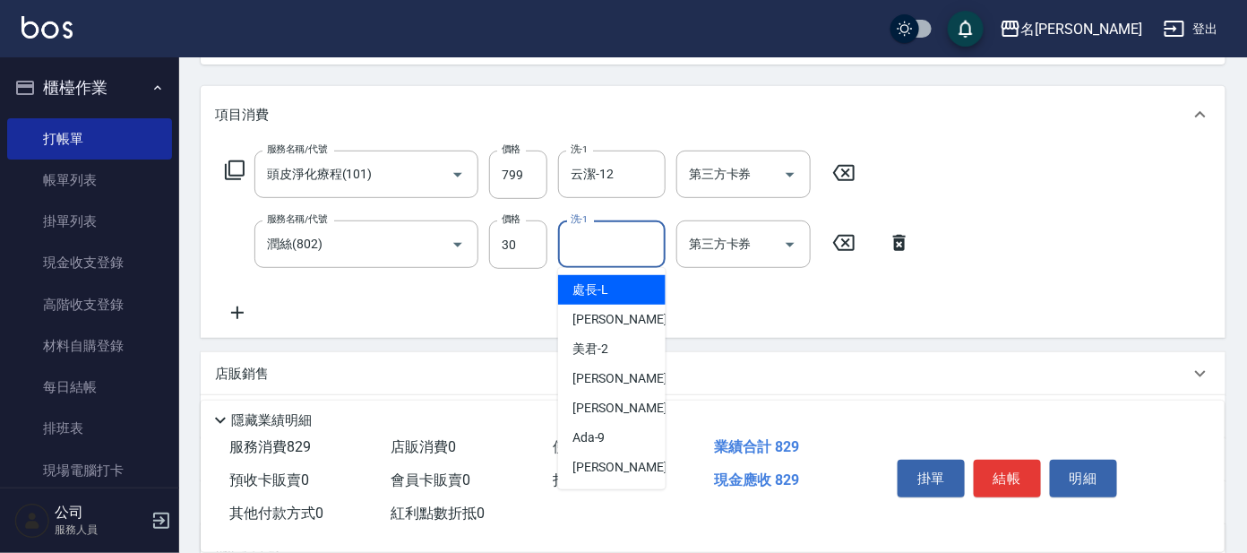
click at [631, 253] on input "洗-1" at bounding box center [611, 243] width 91 height 31
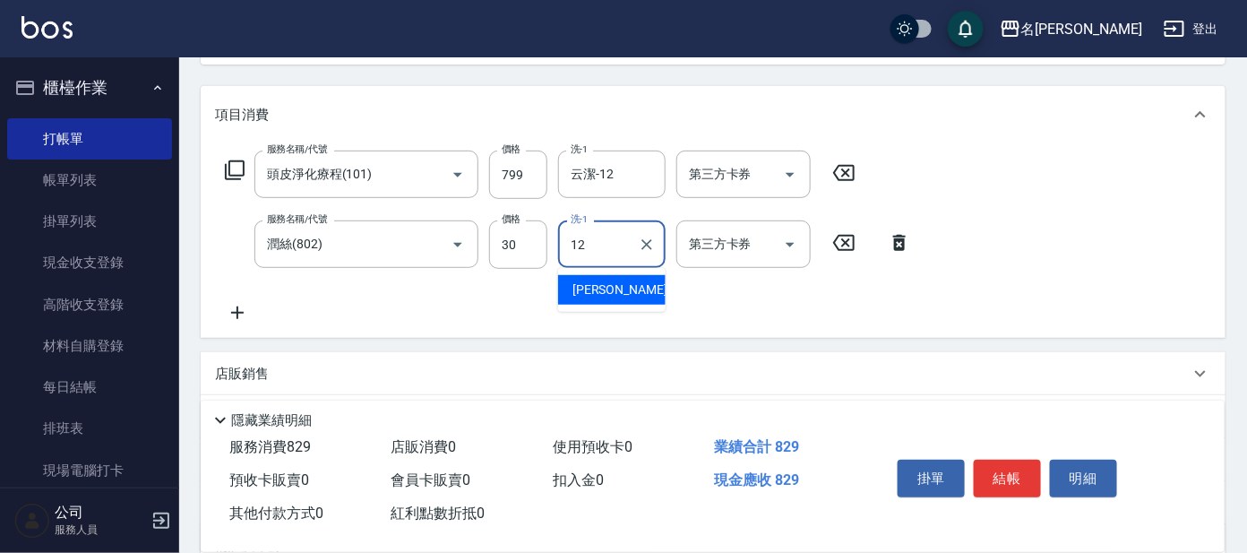
type input "云潔-12"
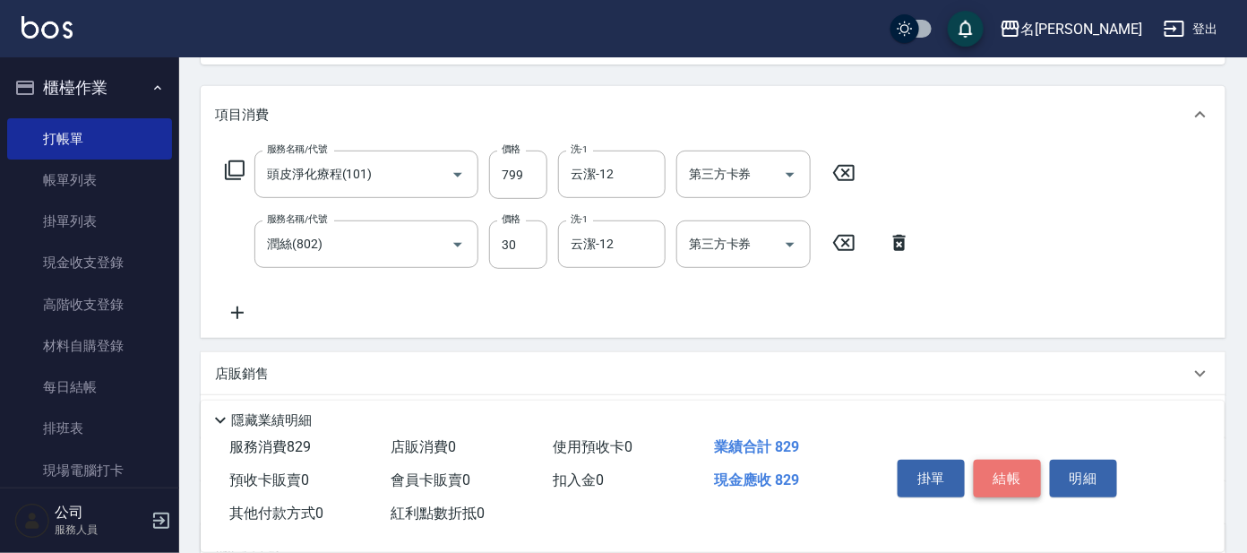
click at [1009, 478] on button "結帳" at bounding box center [1007, 479] width 67 height 38
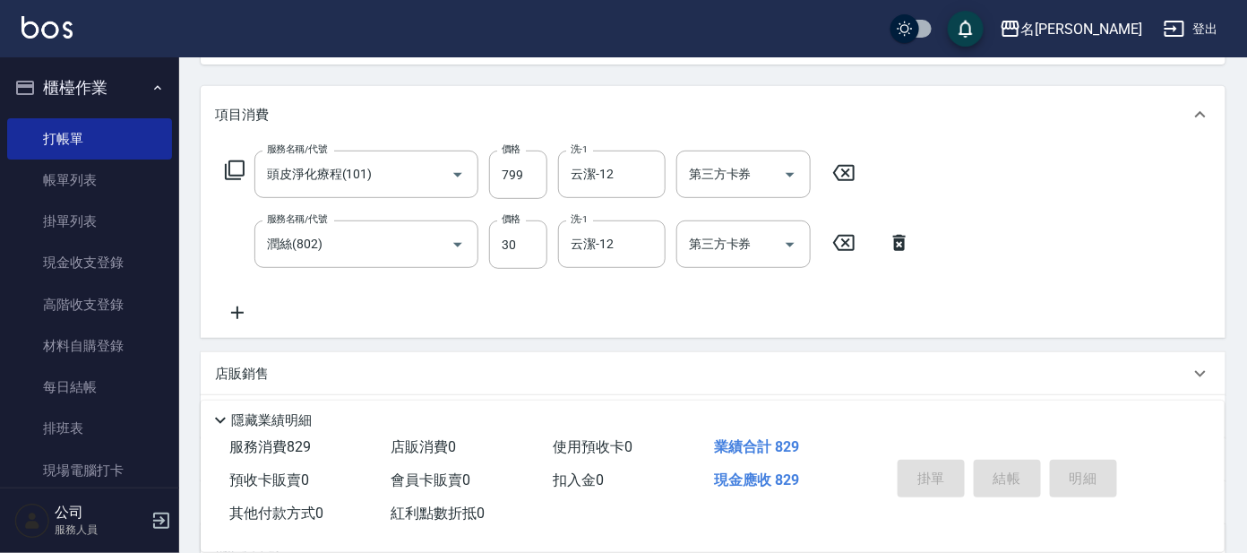
type input "[DATE] 13:21"
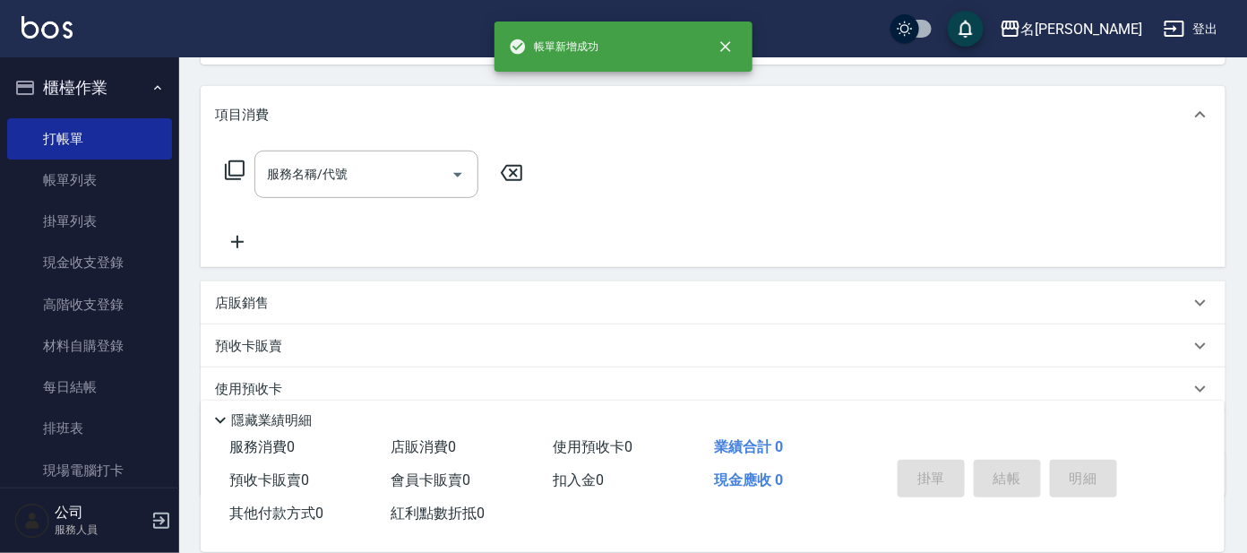
scroll to position [0, 0]
